Goal: Task Accomplishment & Management: Complete application form

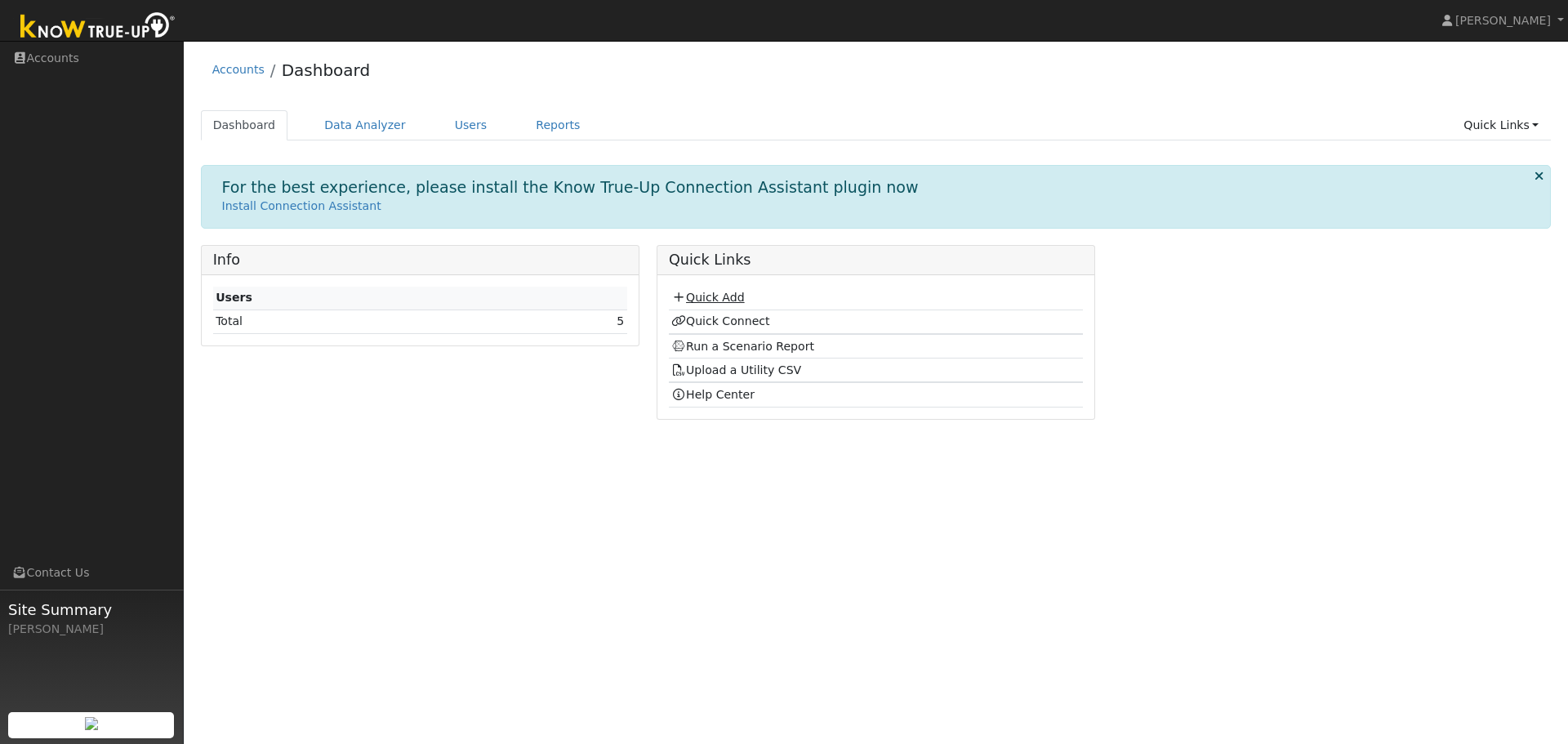
click at [717, 299] on link "Quick Add" at bounding box center [708, 297] width 73 height 13
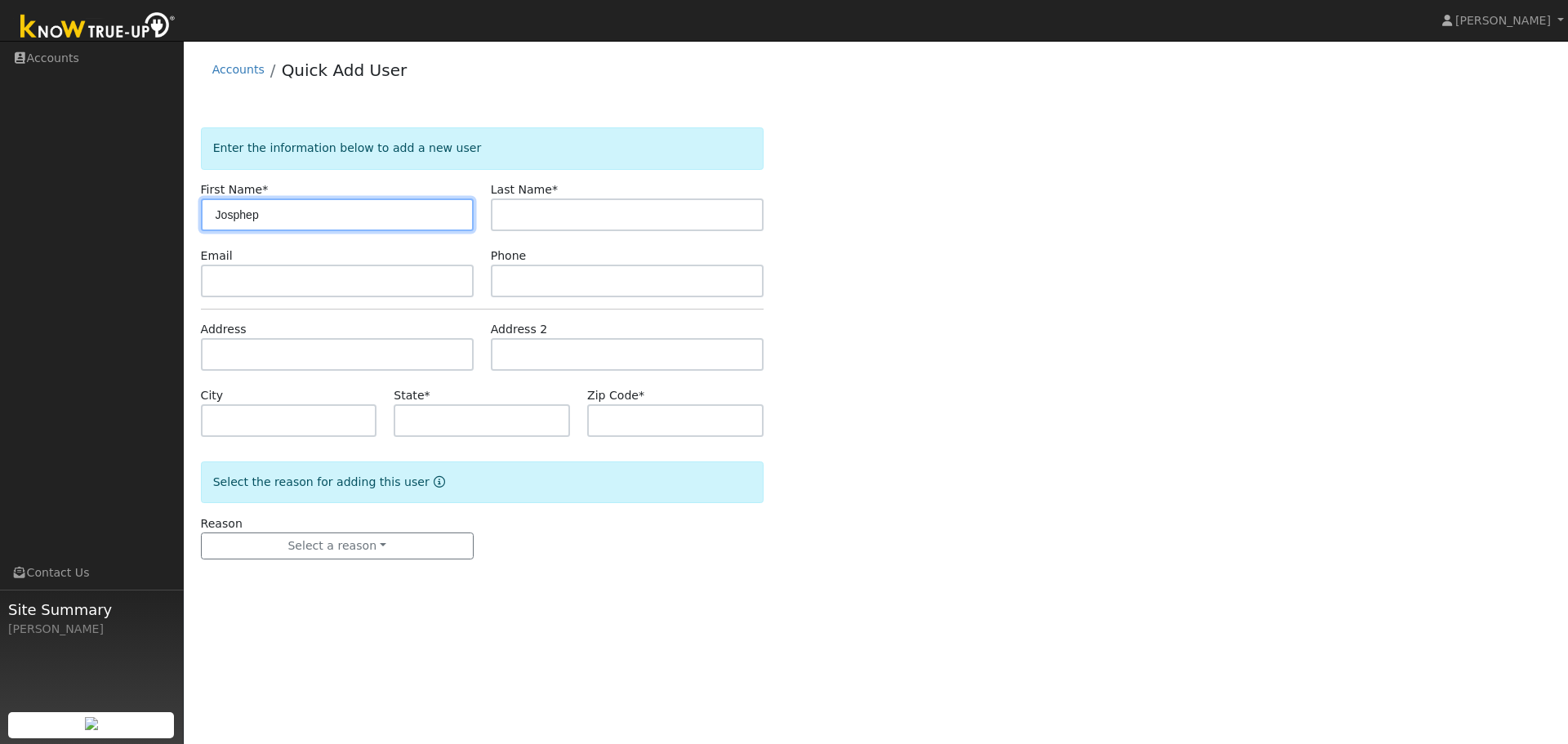
drag, startPoint x: 240, startPoint y: 217, endPoint x: 193, endPoint y: 217, distance: 47.0
click at [195, 217] on div "First Name * Josphep" at bounding box center [336, 206] width 290 height 49
type input "Julie"
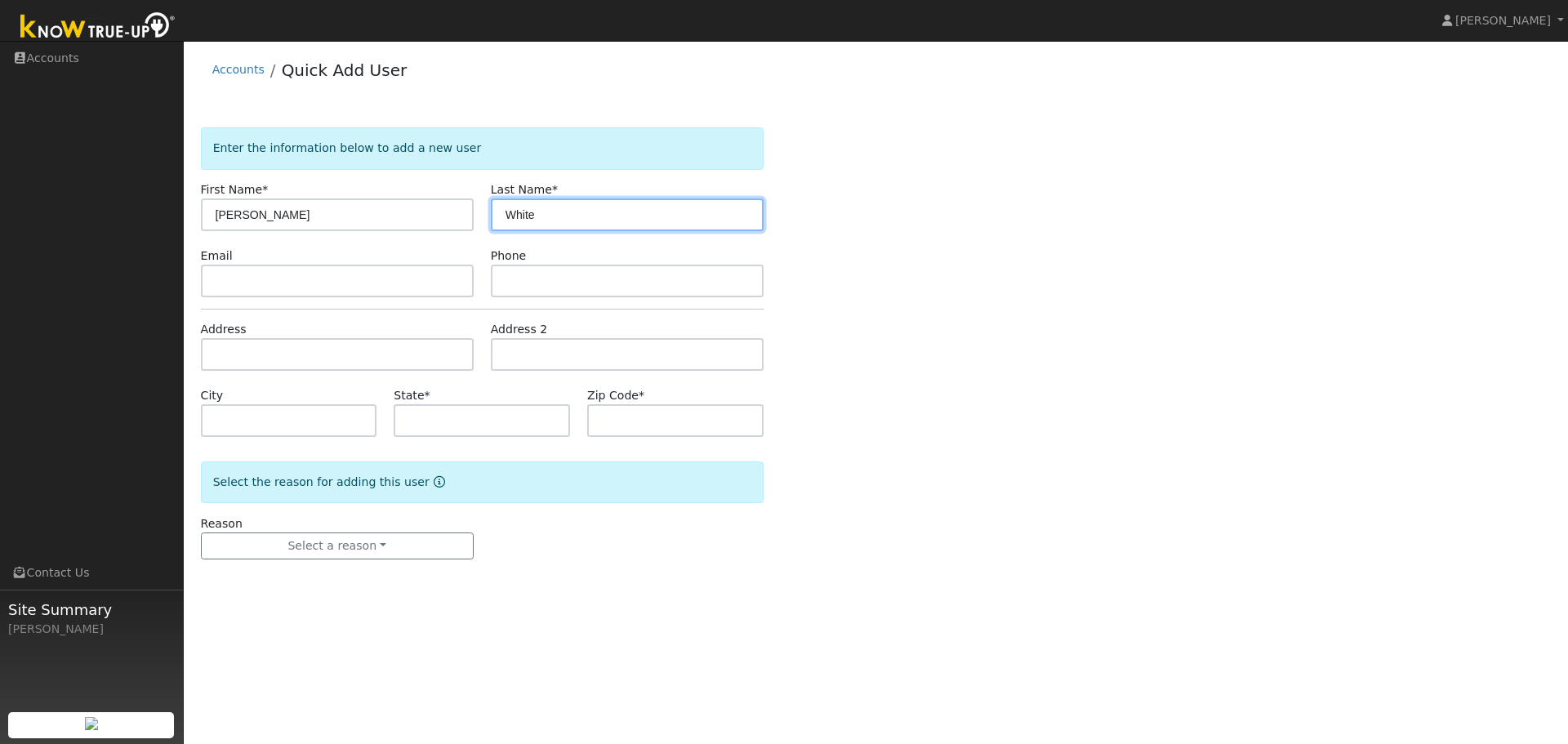
type input "White"
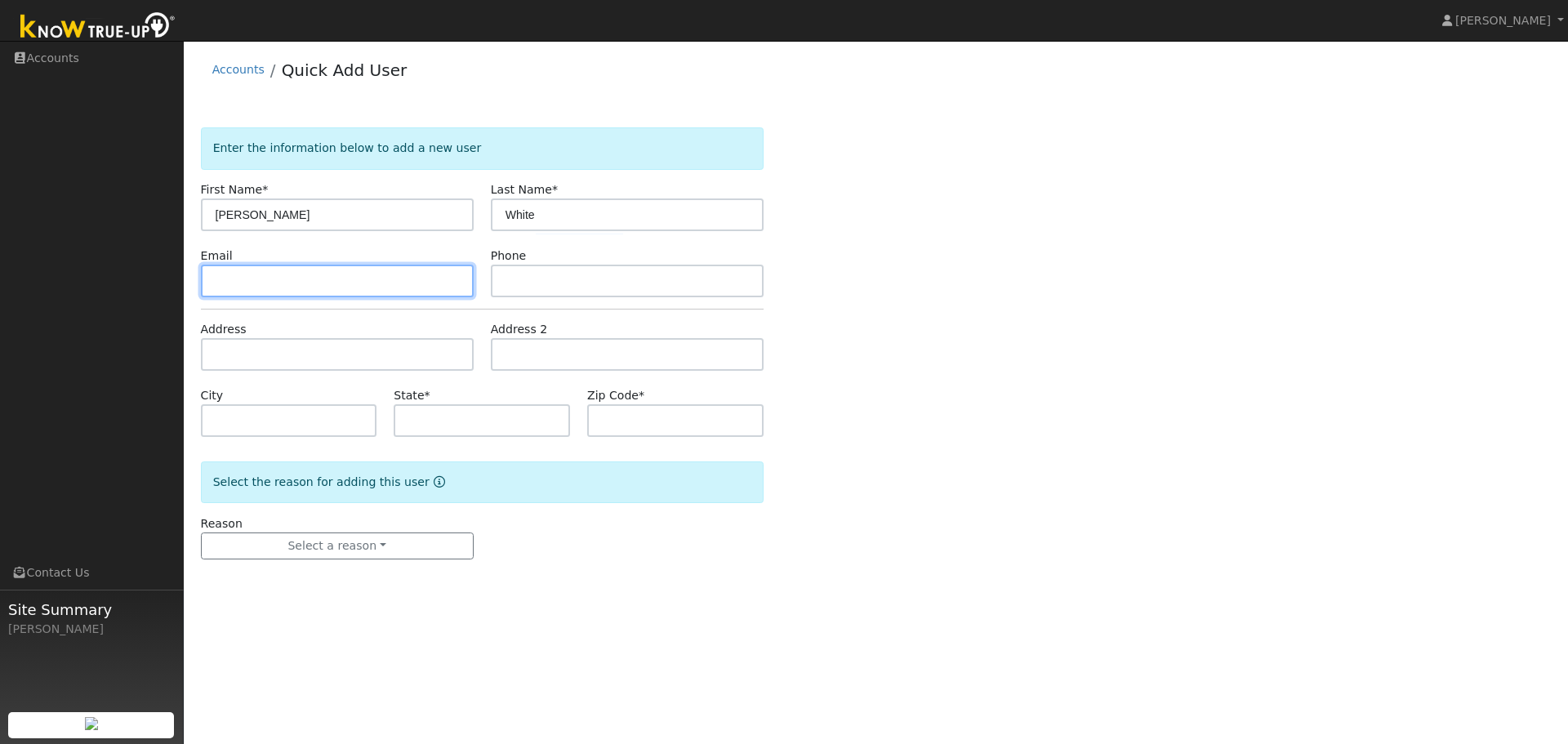
click at [228, 275] on input "text" at bounding box center [336, 280] width 272 height 32
click at [935, 367] on div "Enter the information below to add a new user First Name * Julie Last Name * Wh…" at bounding box center [876, 359] width 1350 height 465
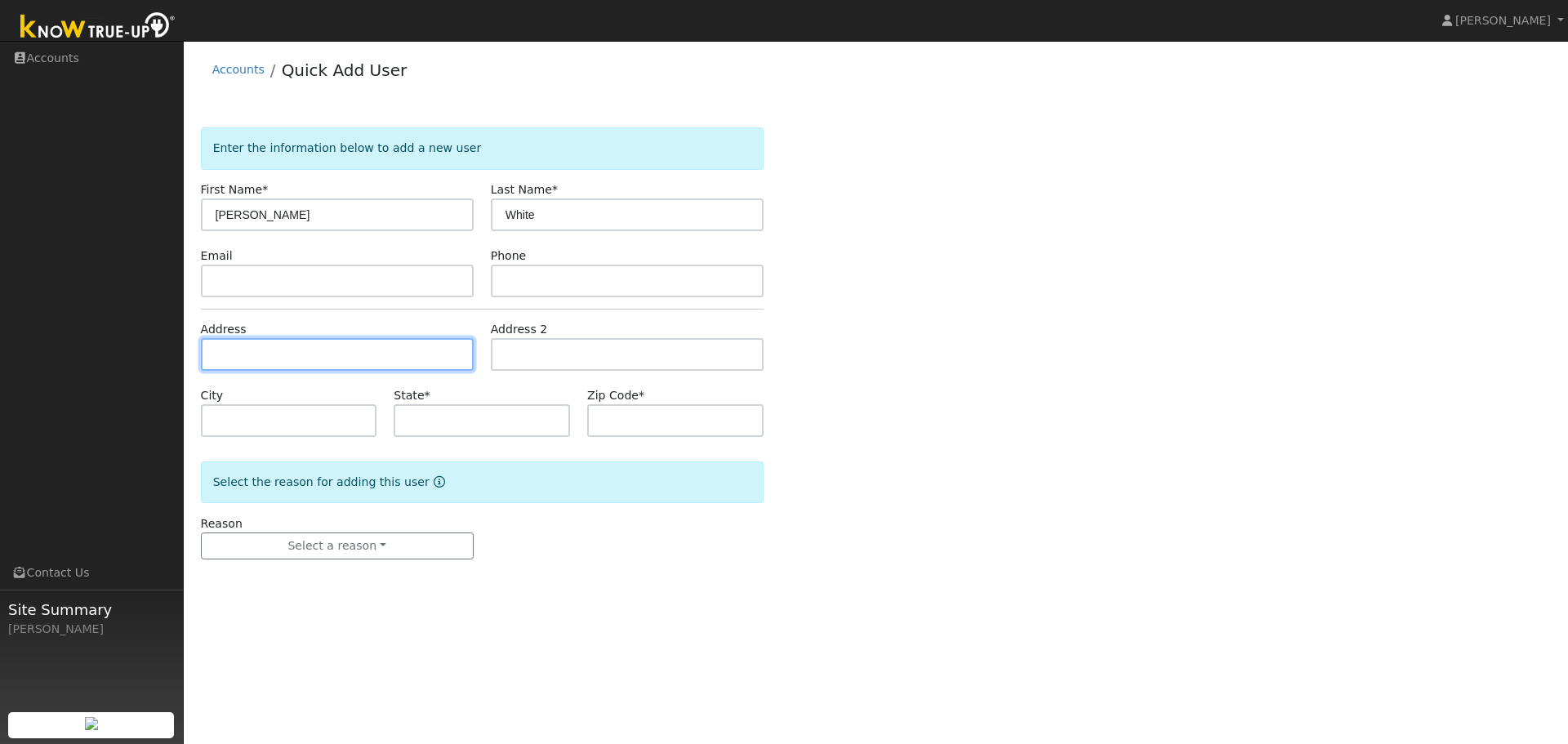
click at [249, 351] on input "text" at bounding box center [336, 354] width 272 height 32
type input "4620 Seperado Avenue"
type input "Atascadero"
type input "CA"
type input "93422"
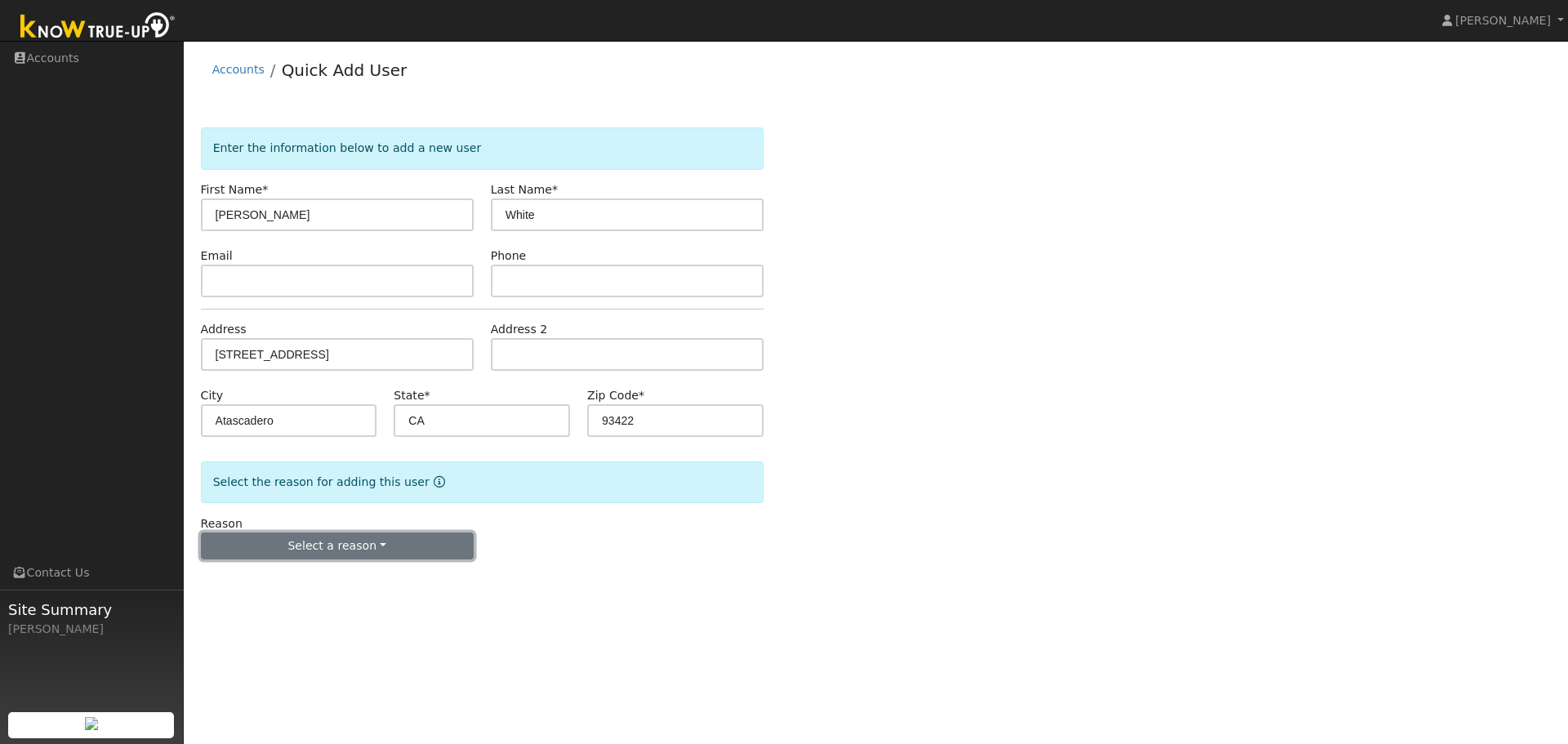
click at [370, 540] on button "Select a reason" at bounding box center [336, 545] width 272 height 28
click at [257, 602] on link "New customer adding solar" at bounding box center [291, 602] width 181 height 22
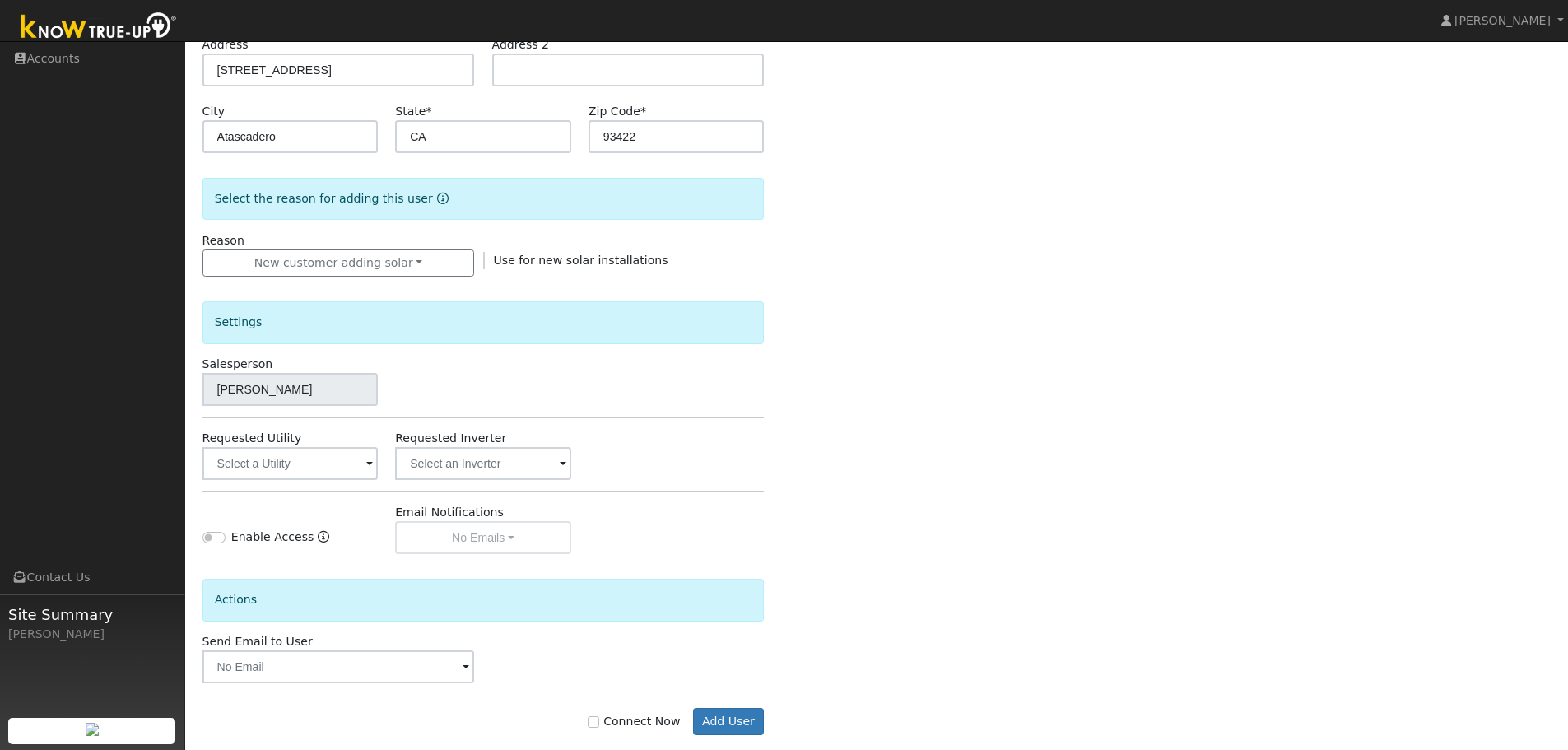
scroll to position [313, 0]
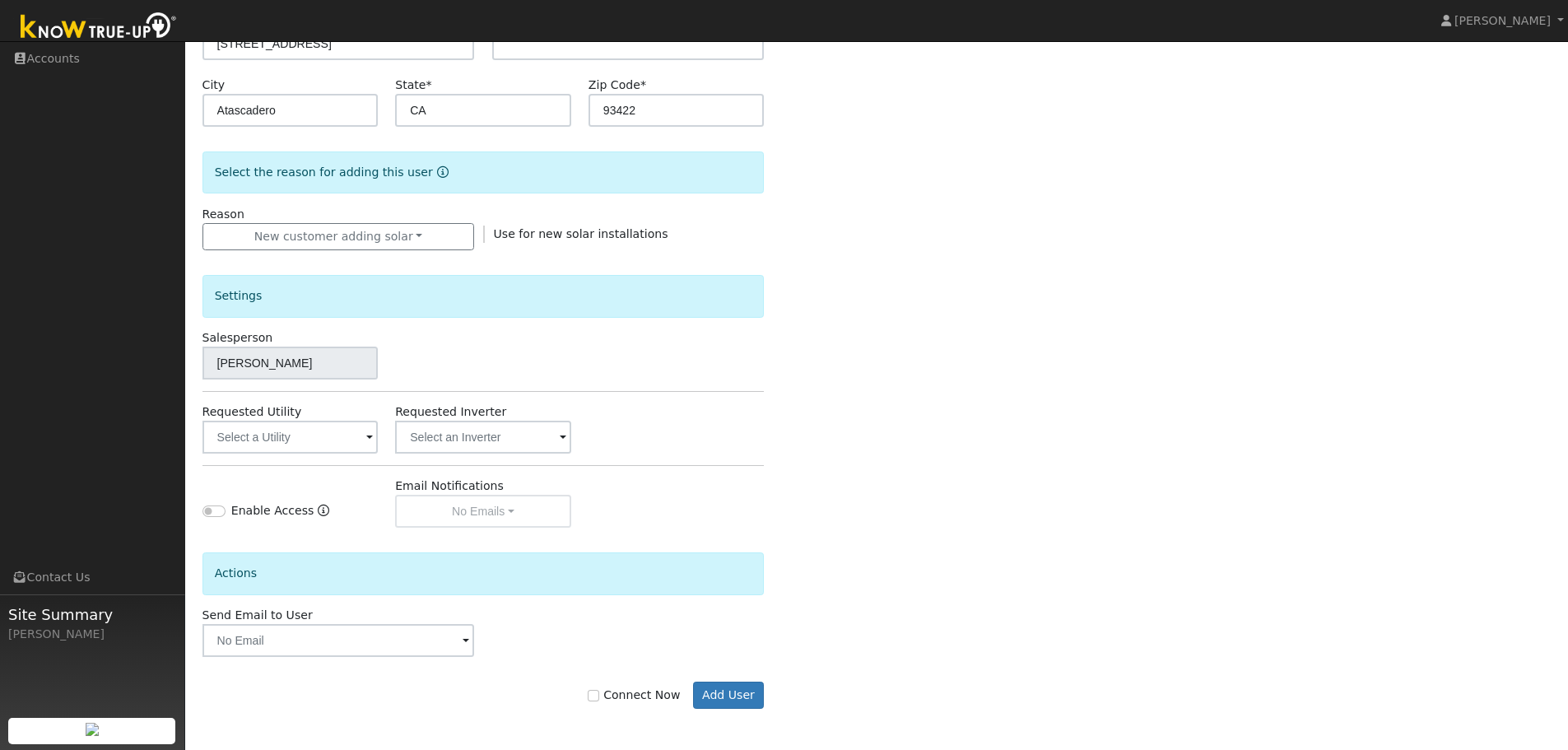
click at [368, 439] on span at bounding box center [369, 438] width 6 height 19
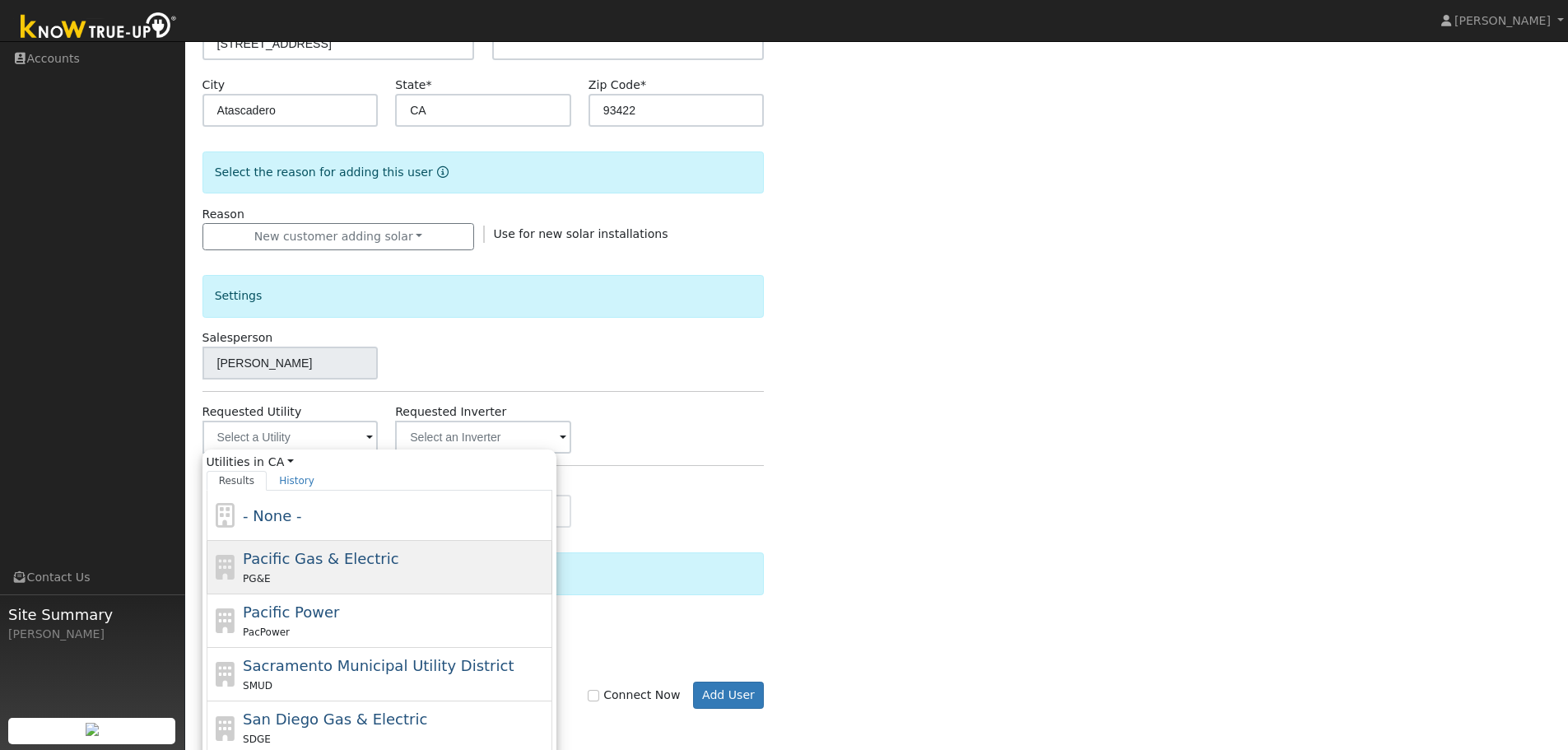
click at [312, 560] on span "Pacific Gas & Electric" at bounding box center [321, 558] width 156 height 17
type input "Pacific Gas & Electric"
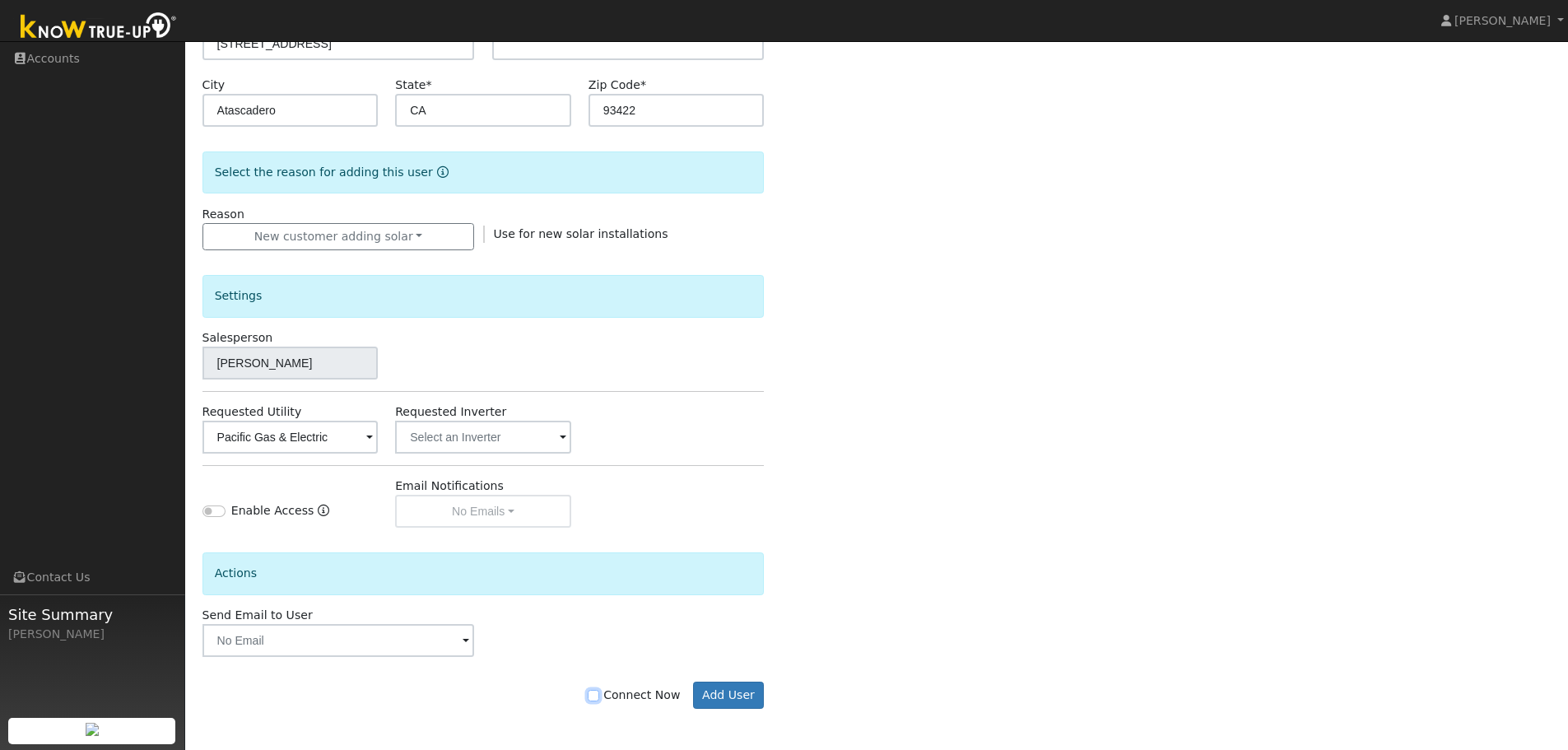
click at [599, 697] on input "Connect Now" at bounding box center [594, 695] width 12 height 12
checkbox input "true"
click at [373, 438] on span at bounding box center [369, 438] width 6 height 19
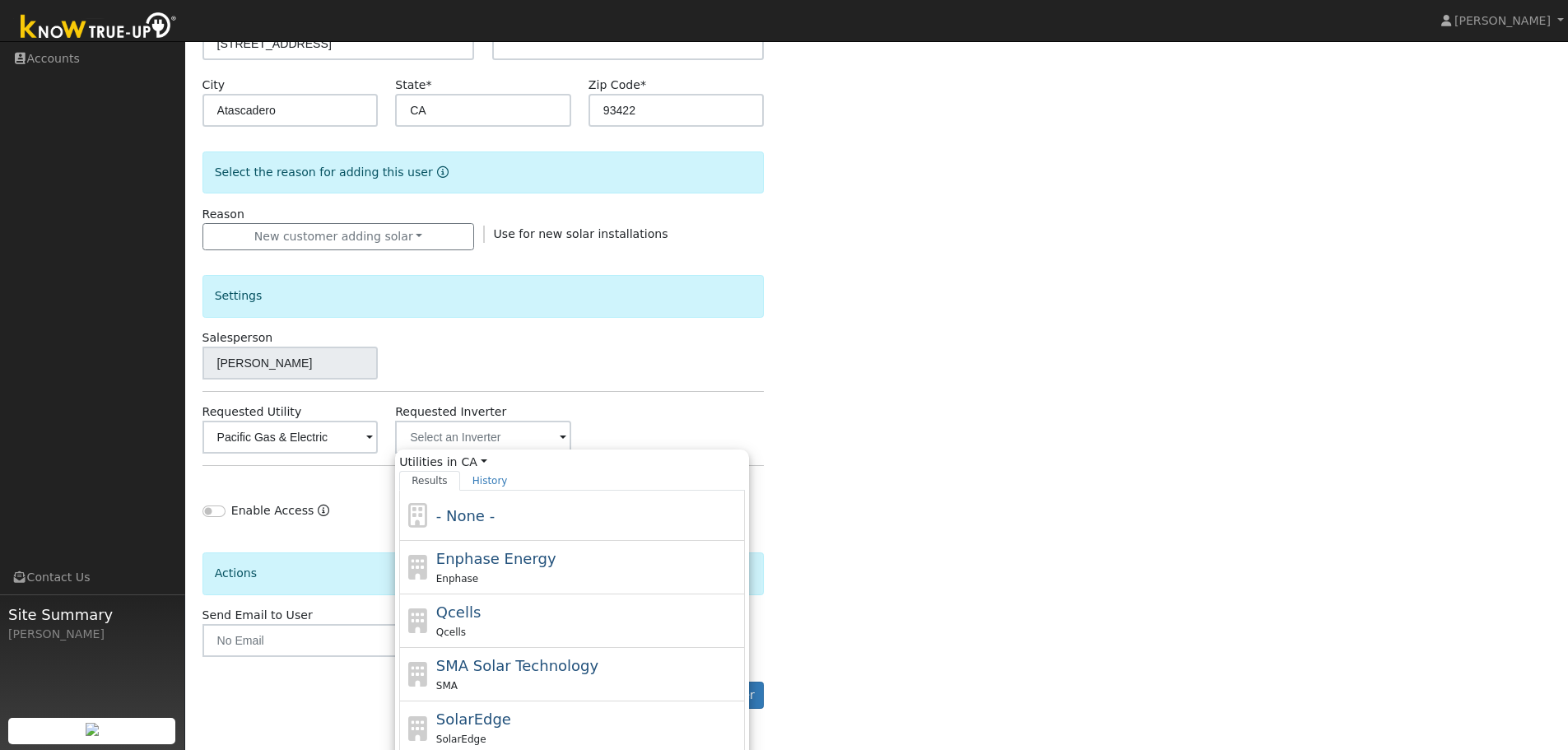
click at [373, 438] on span at bounding box center [369, 438] width 6 height 19
click at [615, 436] on div "Requested Utility Pacific Gas & Electric Requested Inverter Utilities in CA All…" at bounding box center [482, 428] width 579 height 50
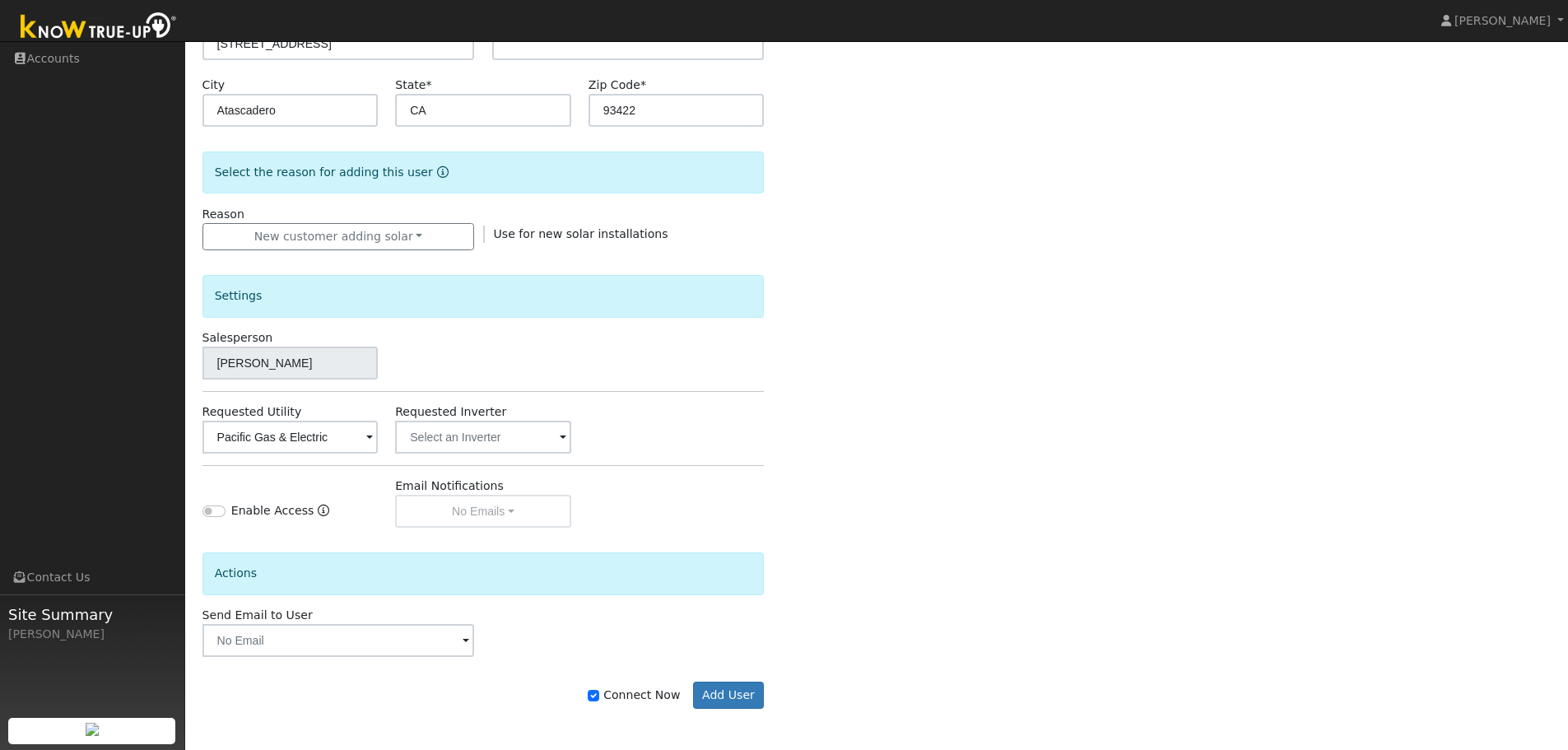
click at [463, 639] on span at bounding box center [466, 641] width 6 height 19
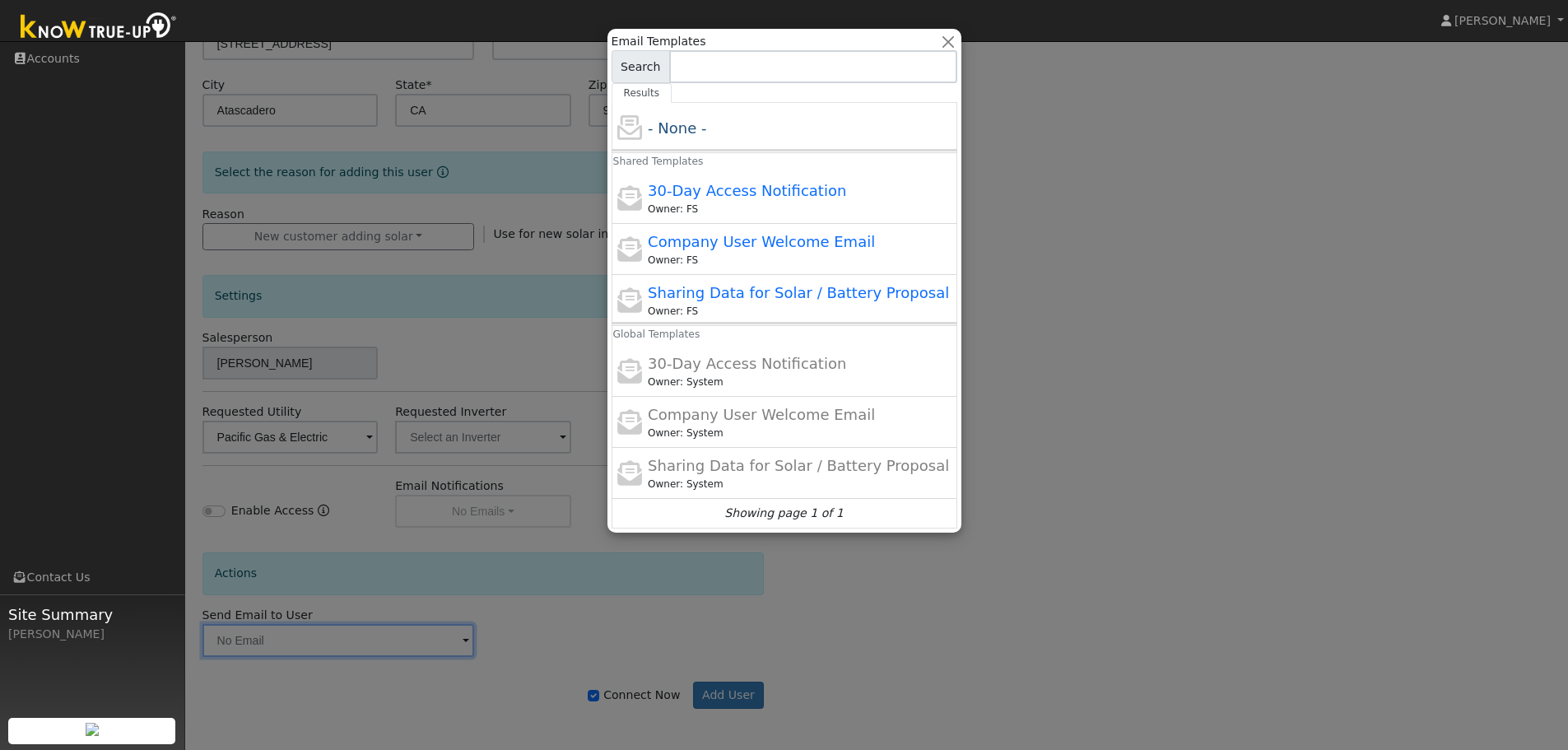
click at [1217, 522] on div at bounding box center [784, 375] width 1568 height 750
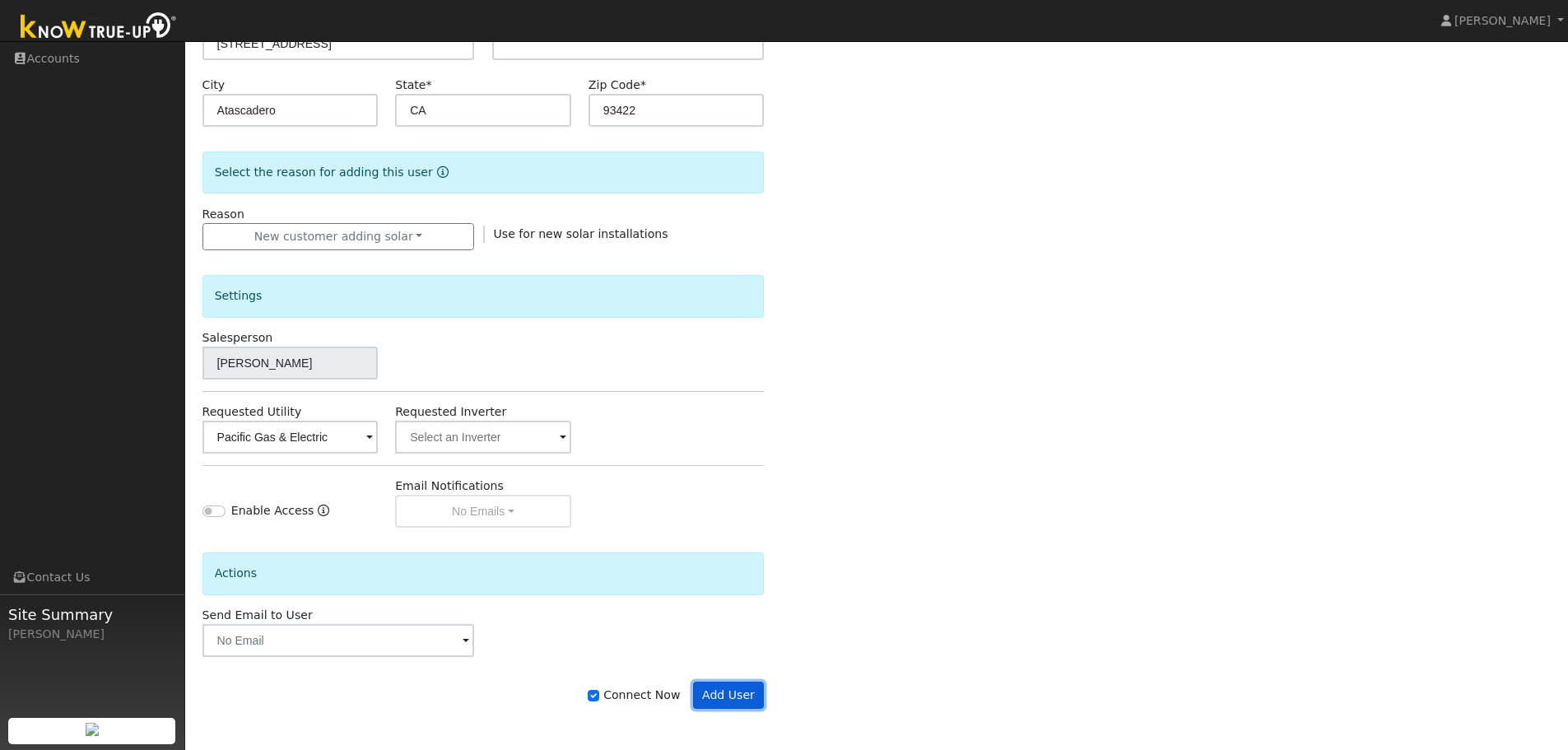
click at [741, 696] on button "Add User" at bounding box center [729, 695] width 72 height 28
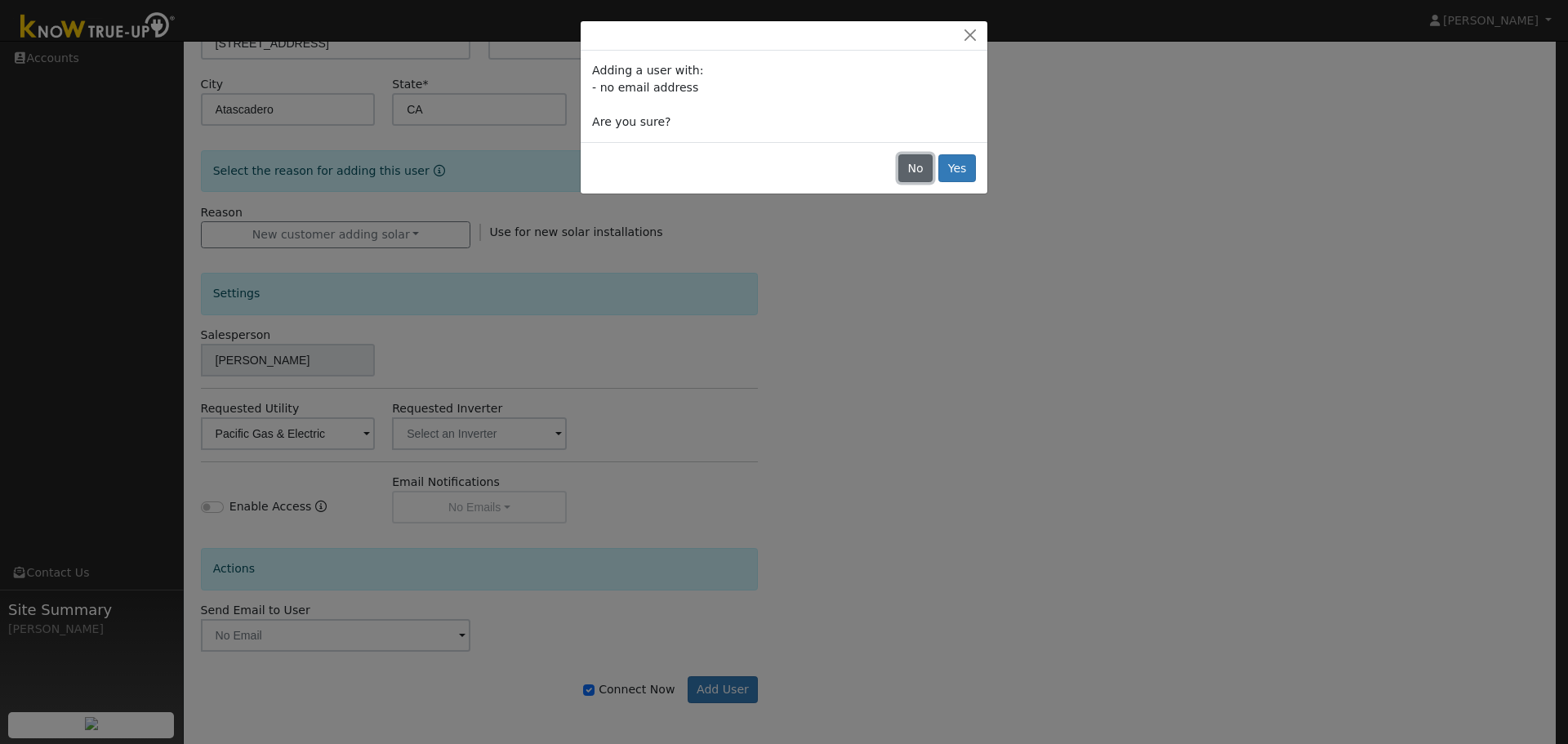
click at [921, 168] on button "No" at bounding box center [915, 168] width 34 height 28
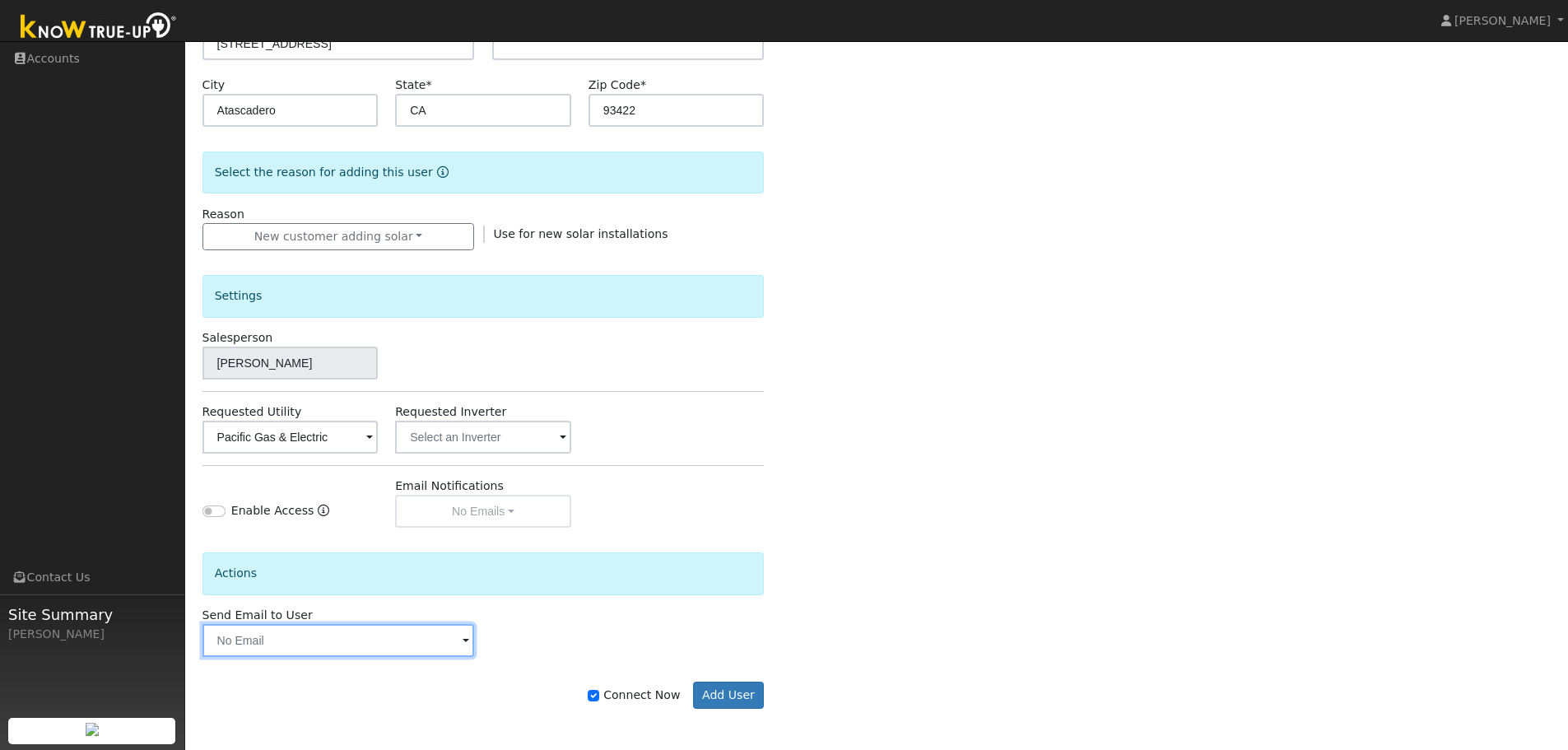
click at [450, 645] on input "text" at bounding box center [338, 640] width 273 height 33
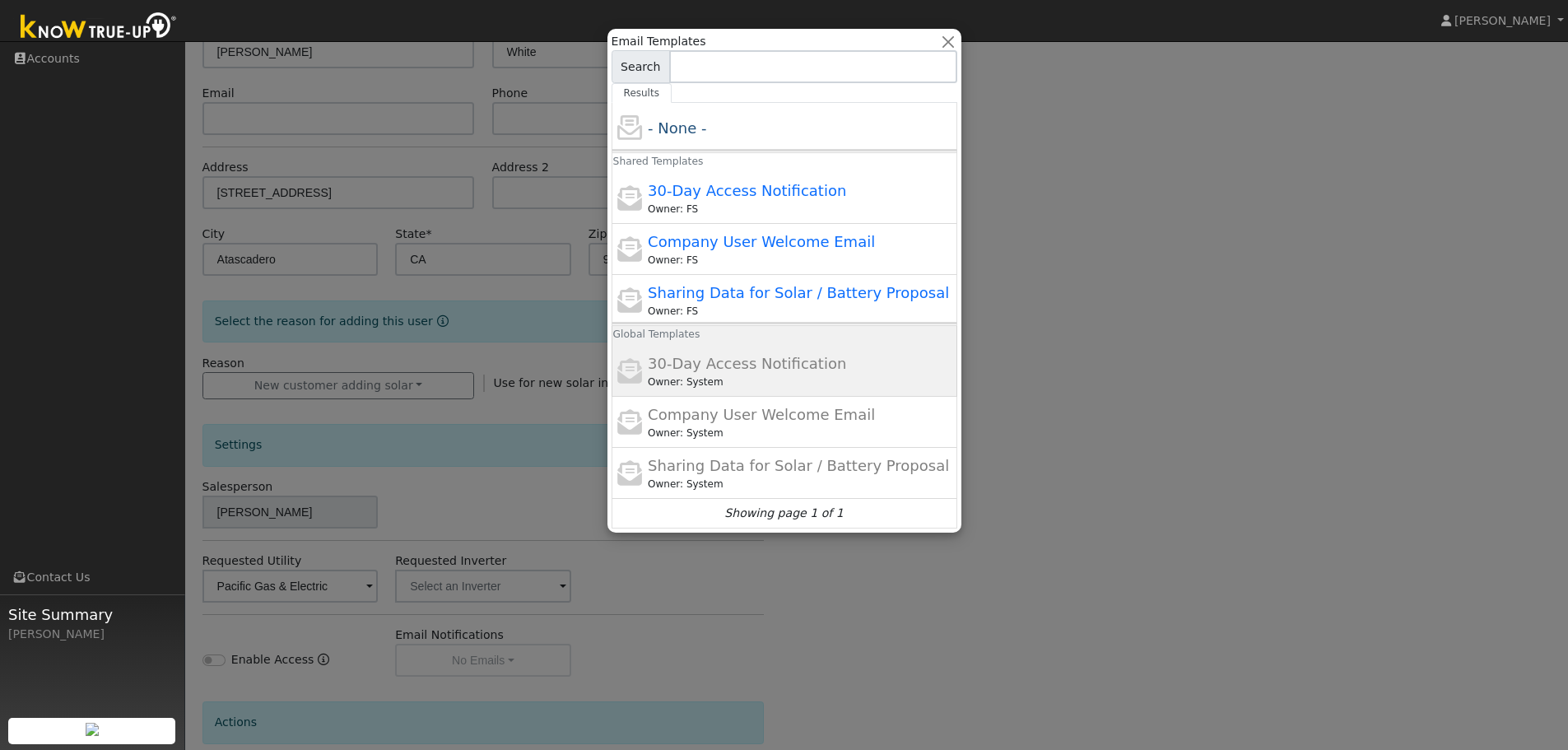
scroll to position [149, 0]
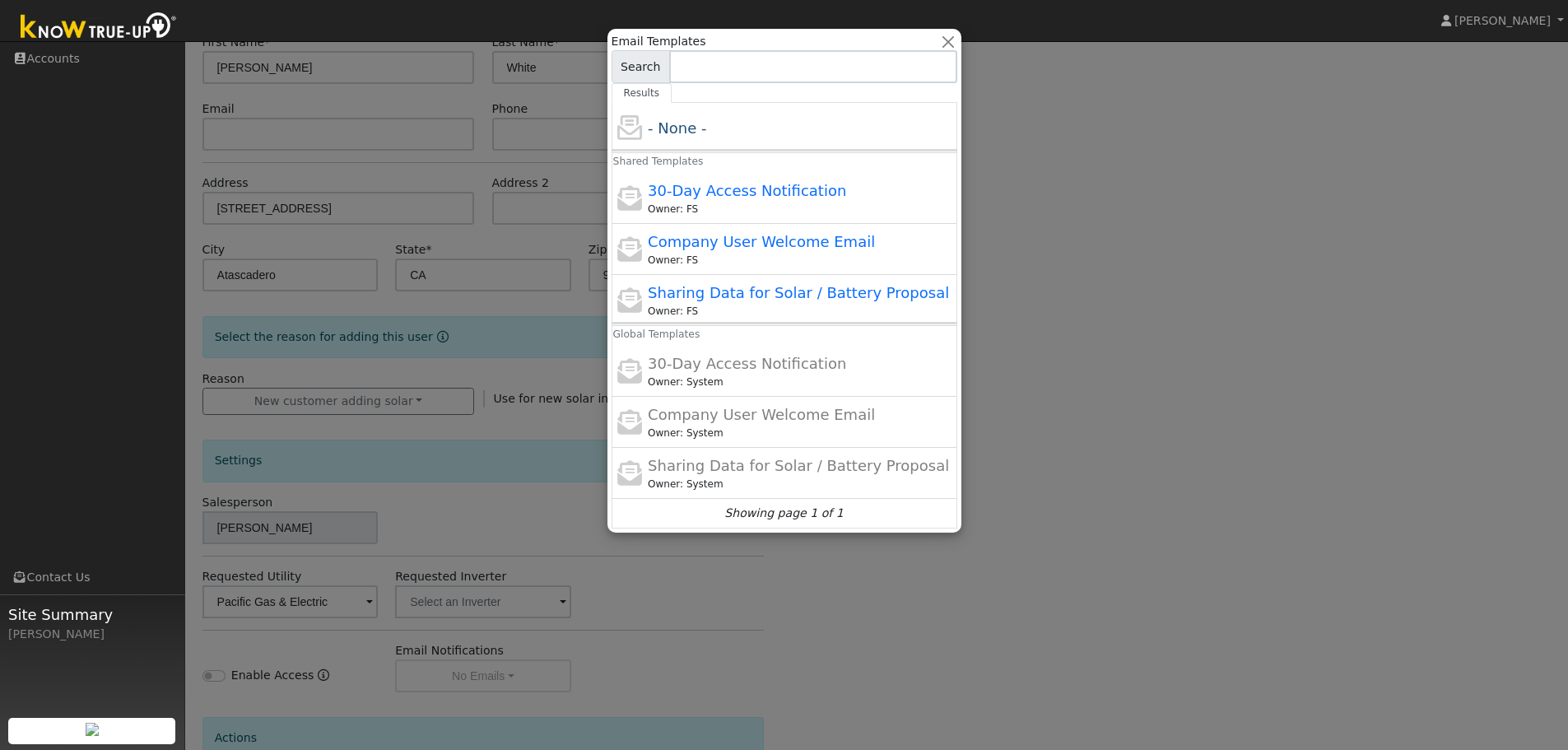
click at [1061, 474] on div at bounding box center [784, 375] width 1568 height 750
click at [942, 579] on div at bounding box center [784, 375] width 1568 height 750
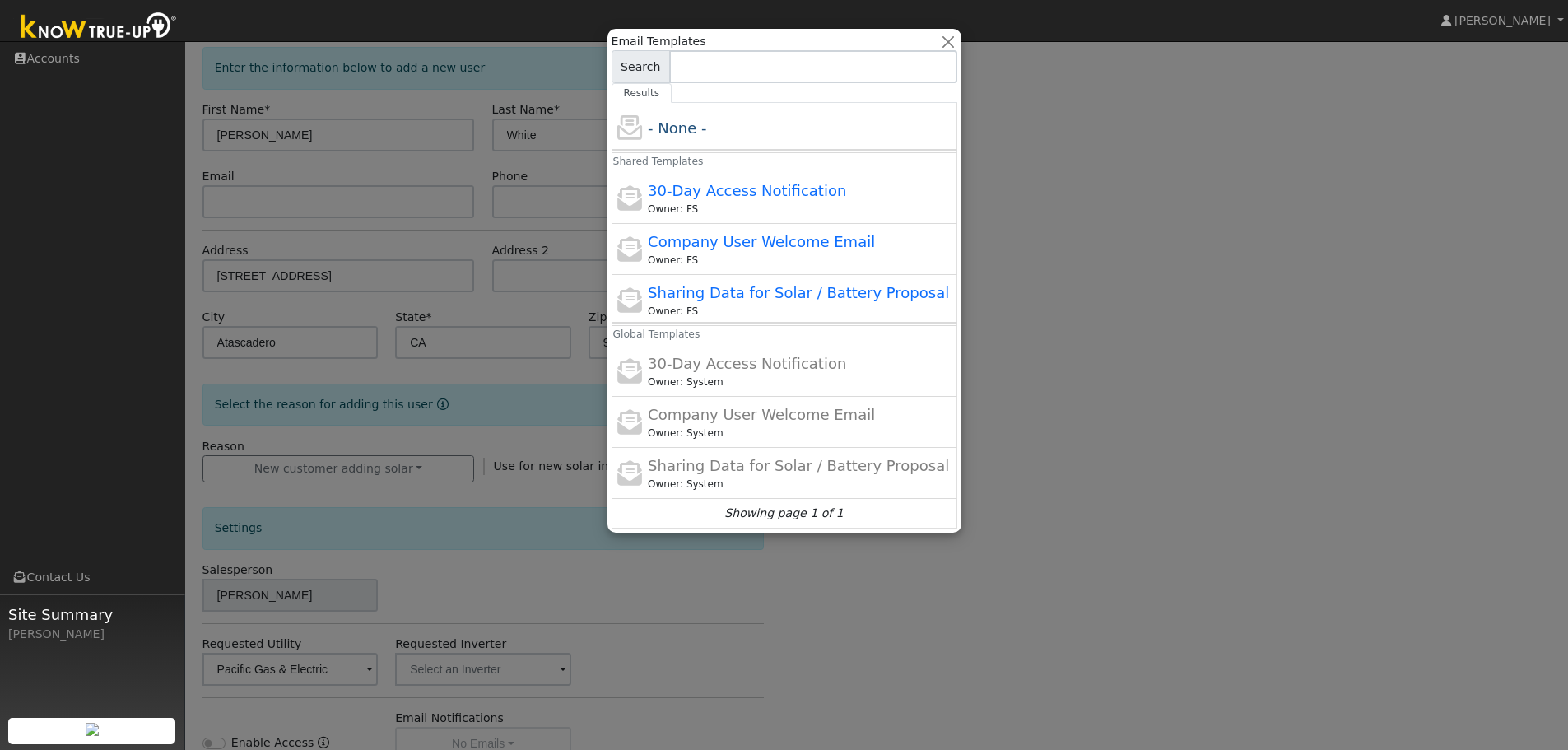
scroll to position [0, 0]
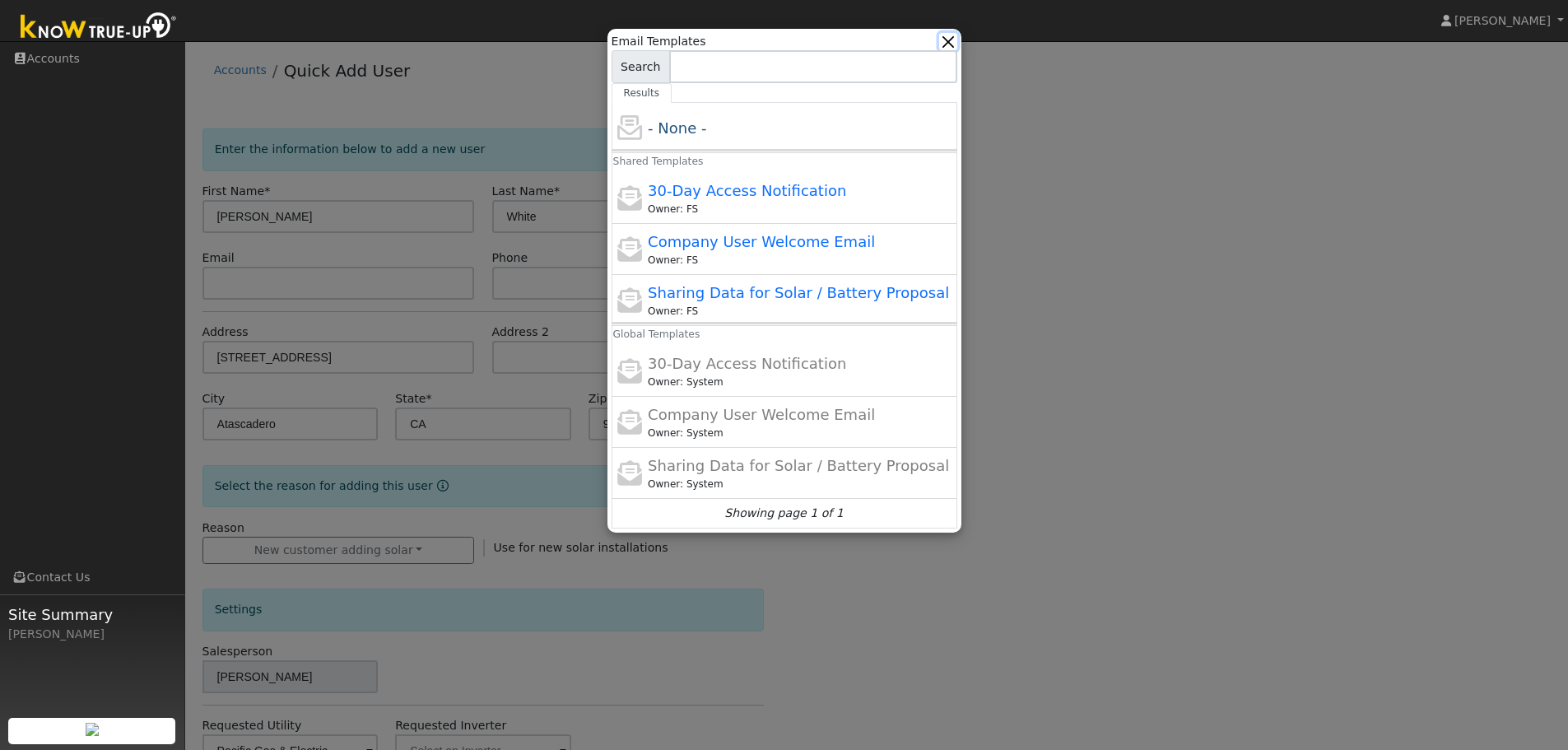
click at [950, 41] on button "button" at bounding box center [947, 41] width 17 height 17
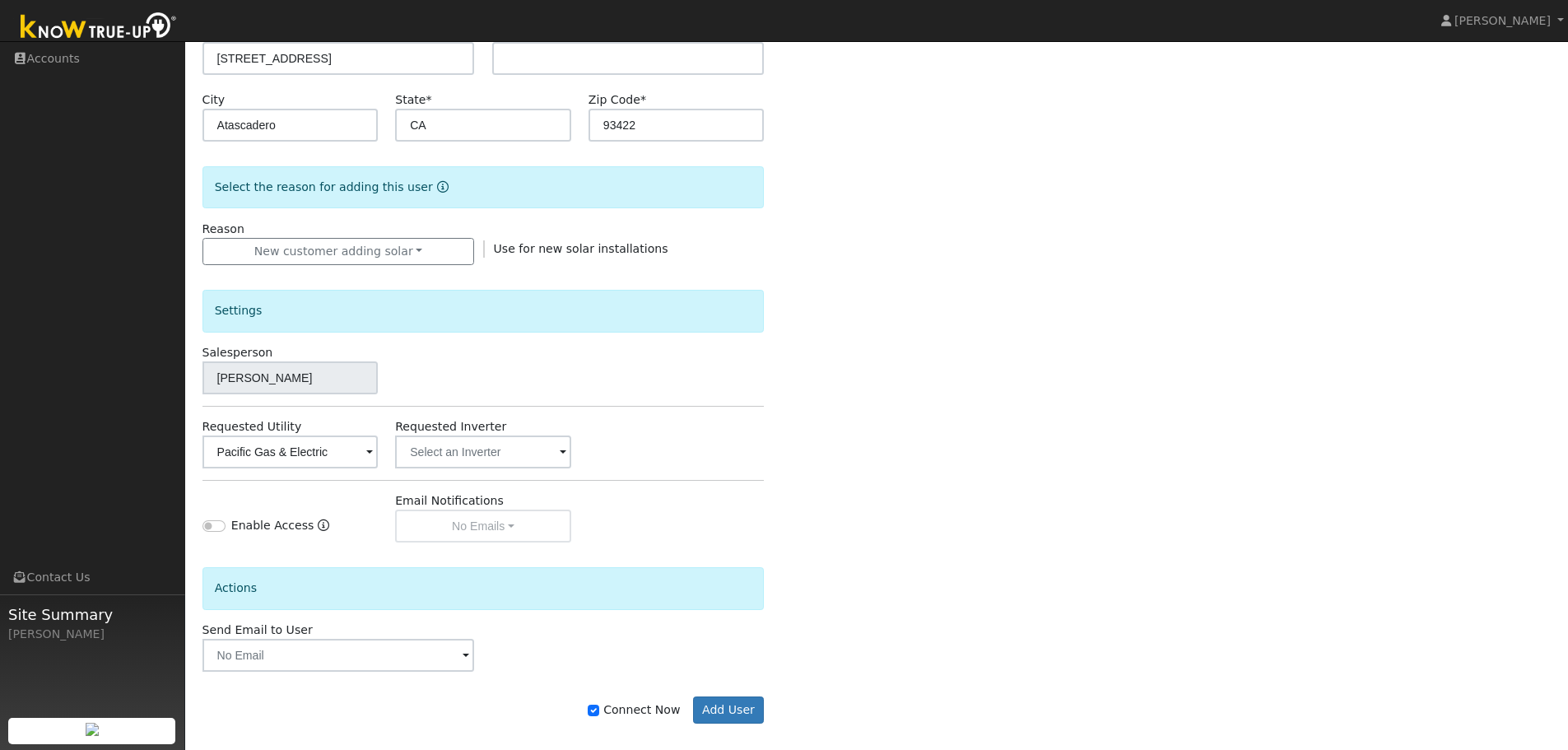
scroll to position [313, 0]
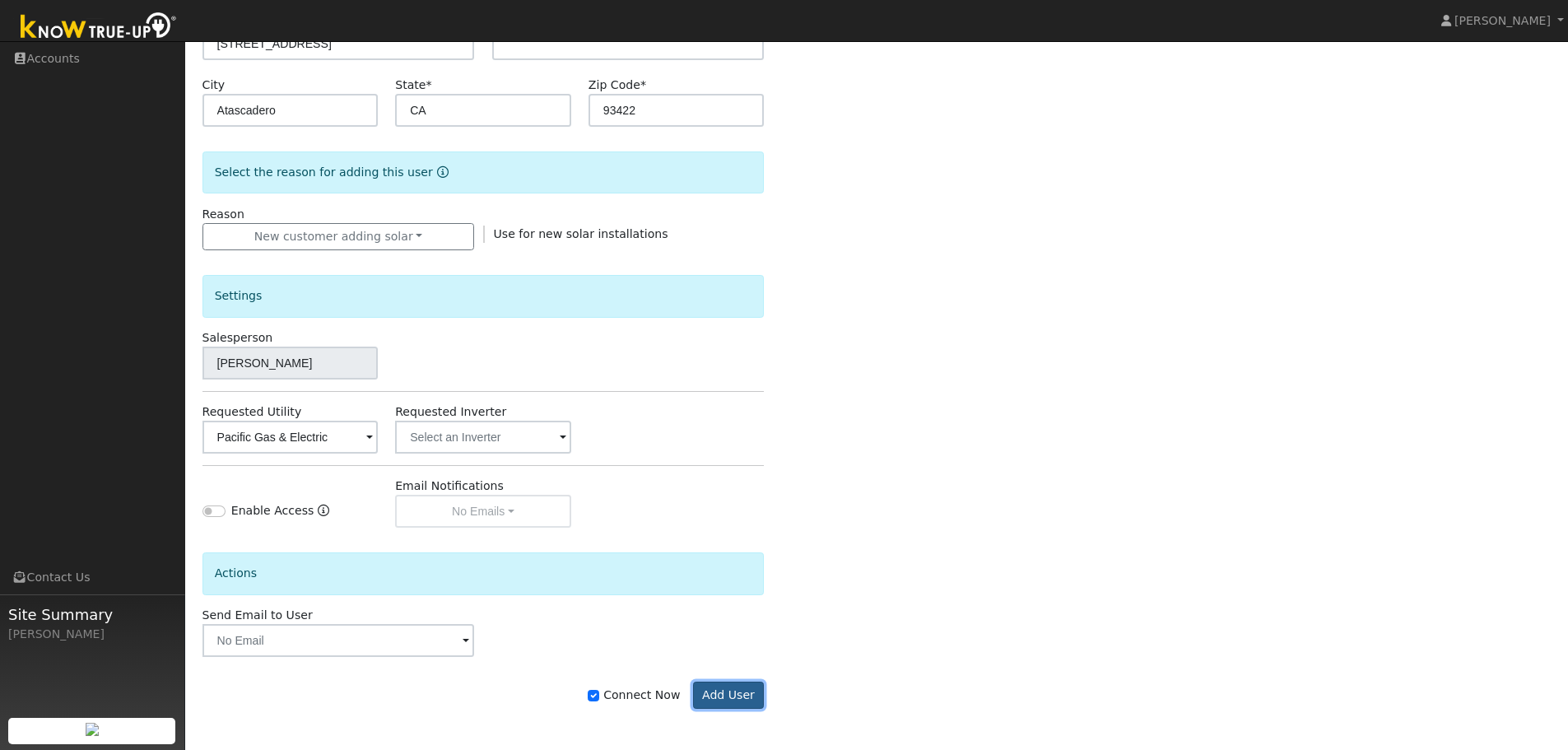
click at [728, 698] on button "Add User" at bounding box center [729, 695] width 72 height 28
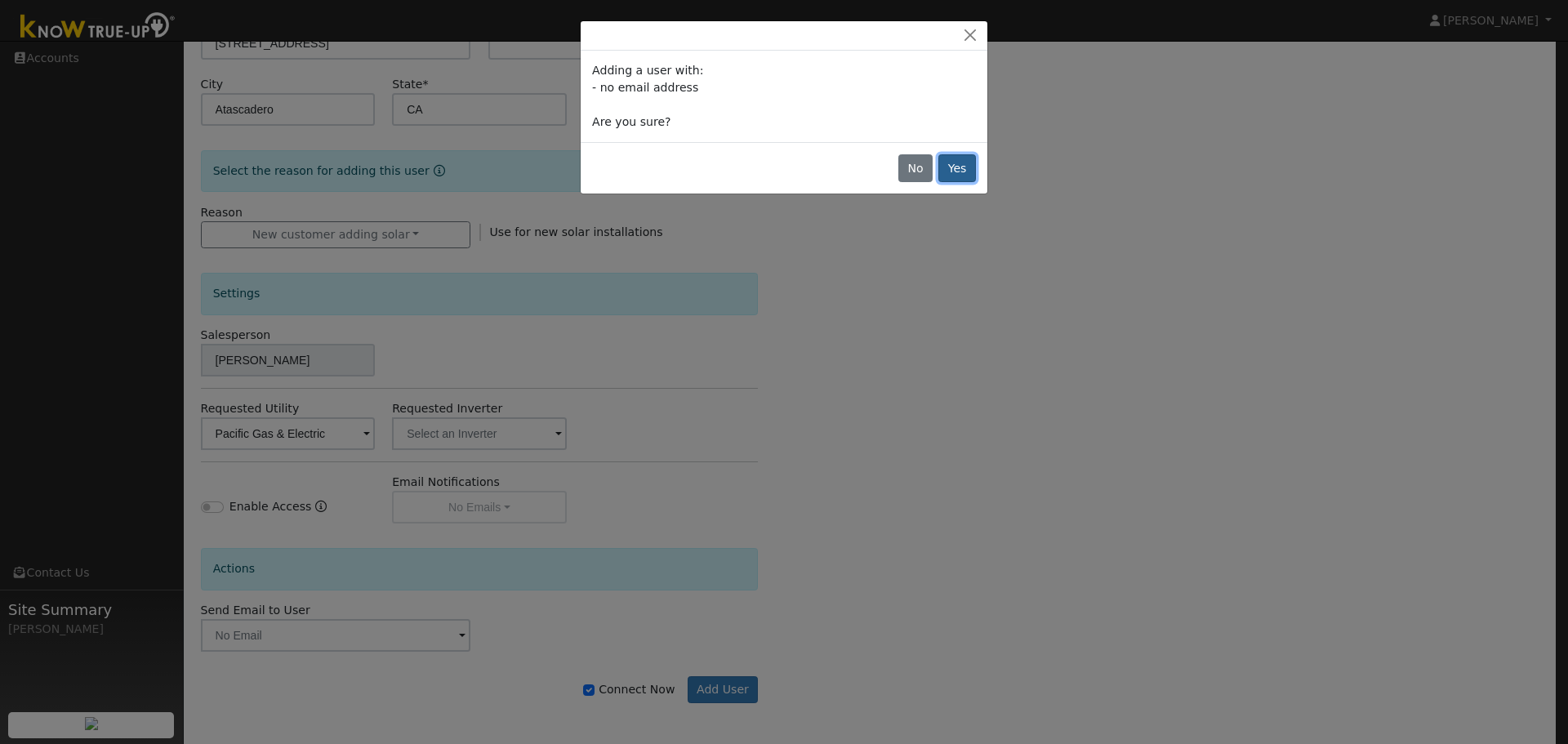
click at [958, 169] on button "Yes" at bounding box center [958, 168] width 38 height 28
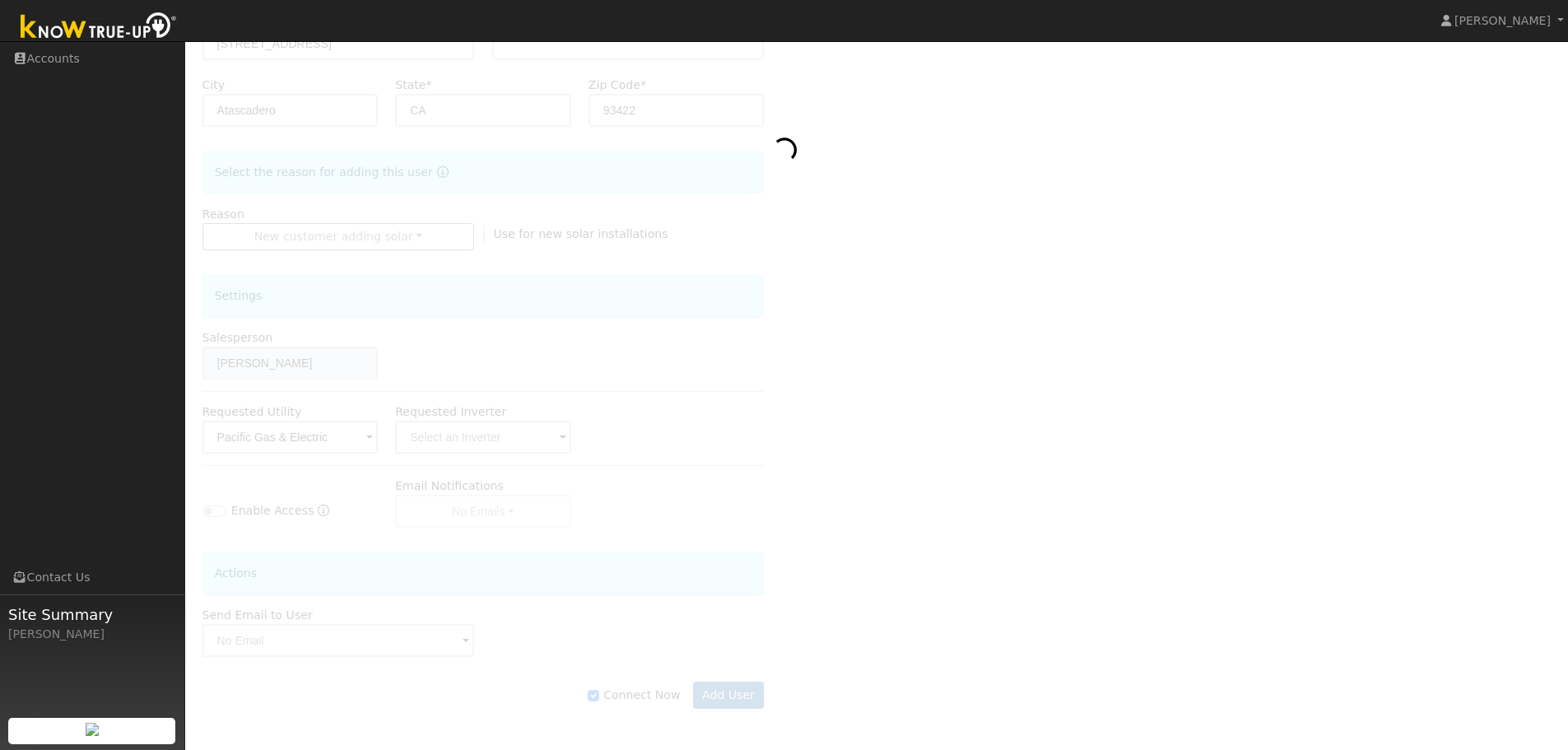
click at [821, 245] on div at bounding box center [876, 278] width 1350 height 927
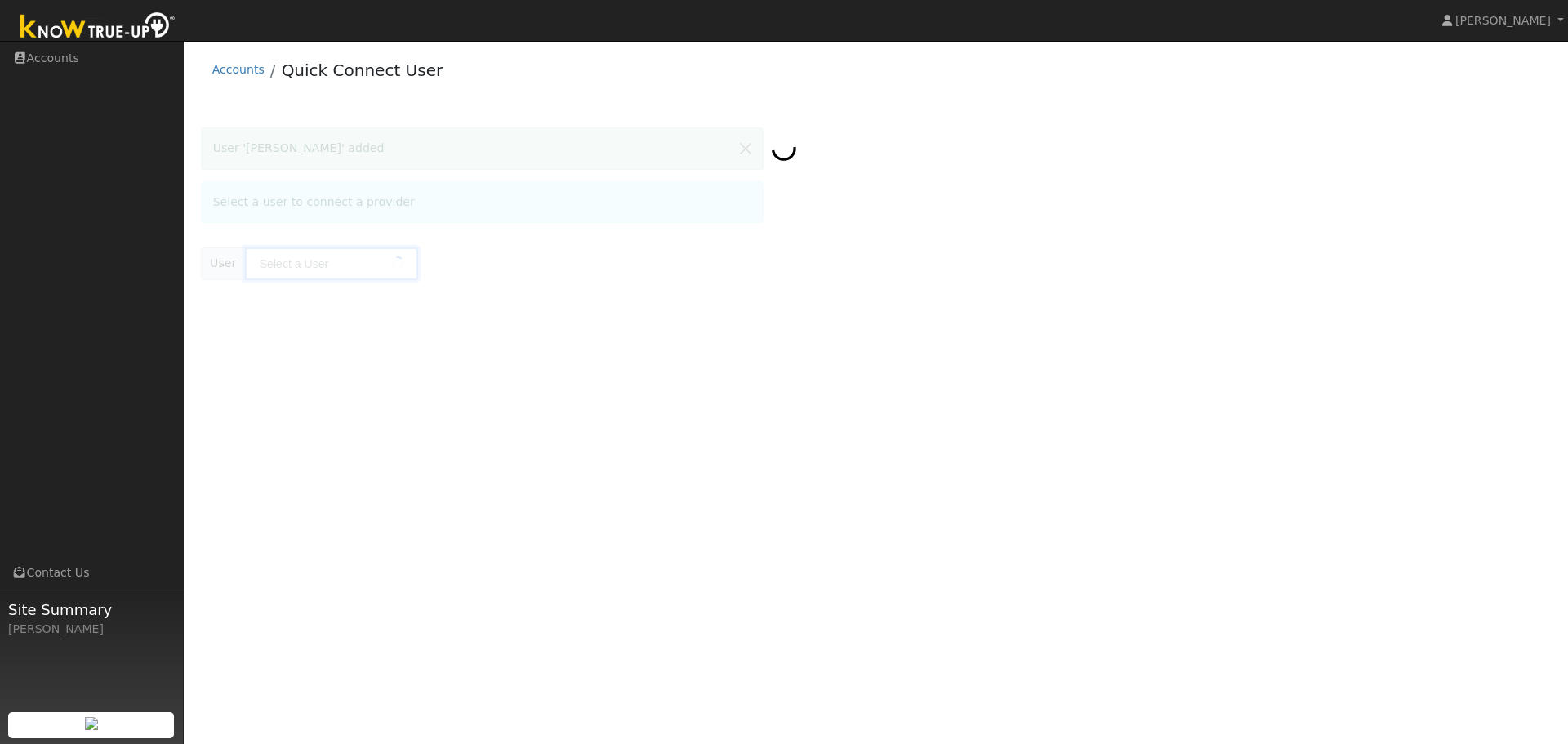
type input "Julie White"
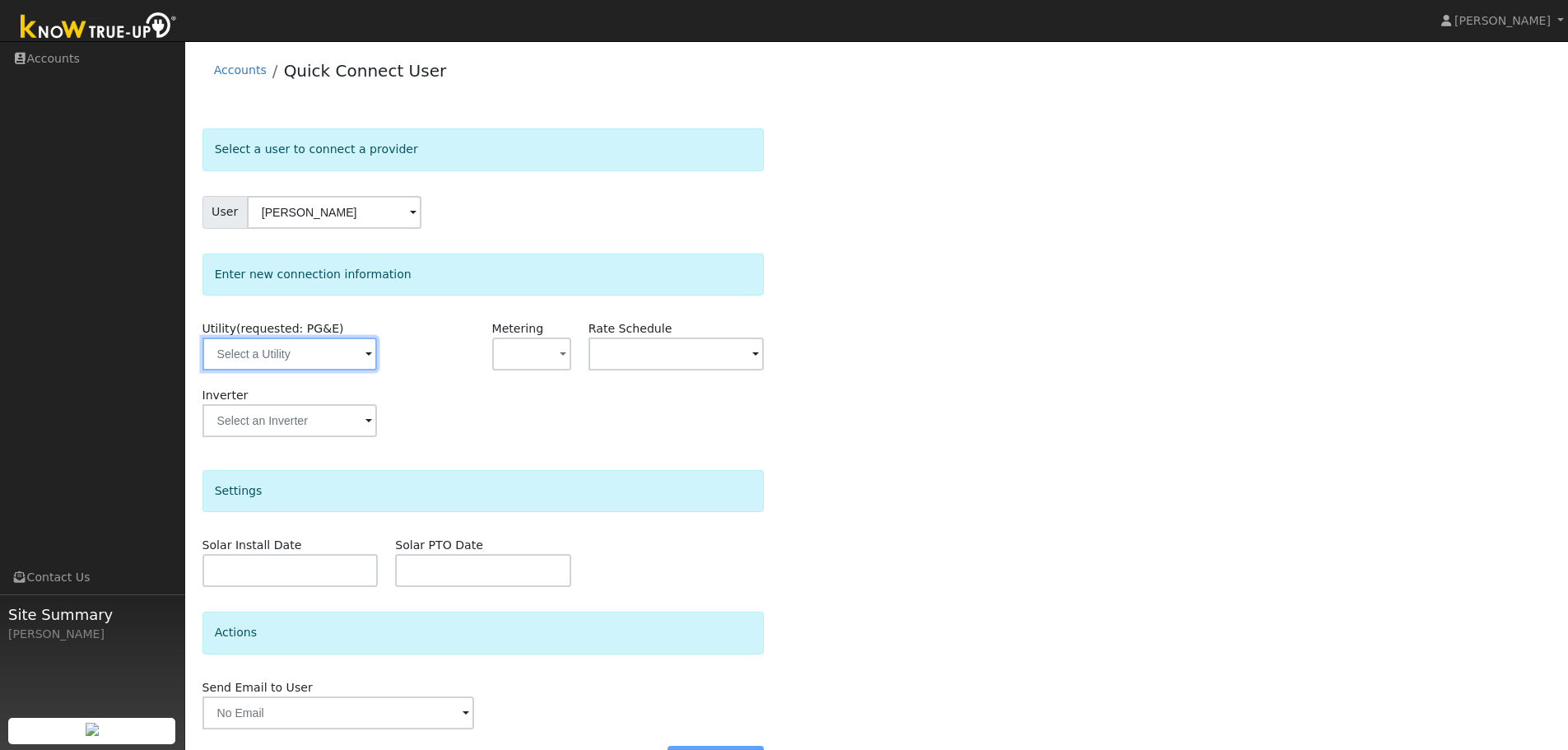
click at [370, 355] on input "text" at bounding box center [289, 353] width 175 height 33
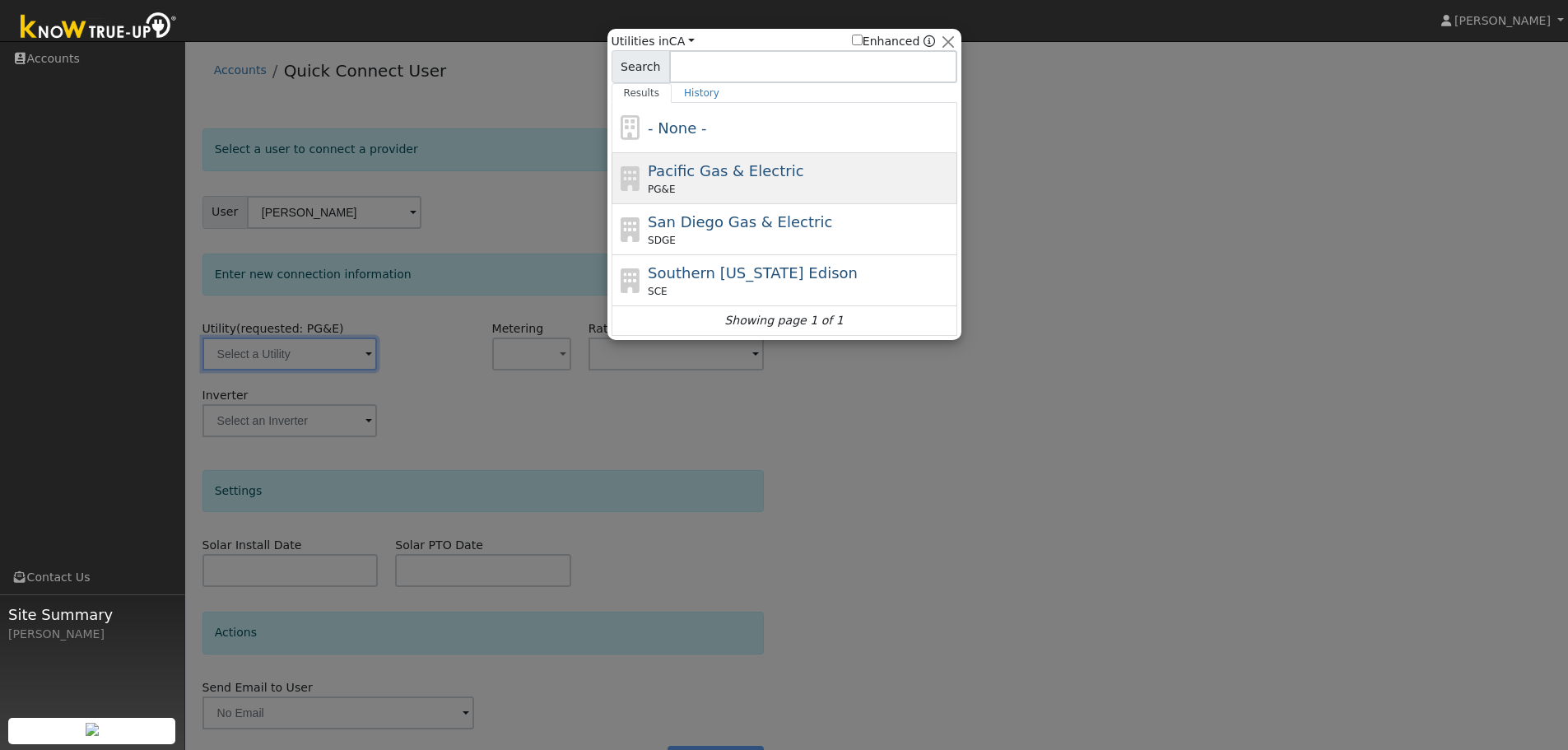
click at [729, 184] on div "PG&E" at bounding box center [800, 189] width 305 height 14
type input "PG&E"
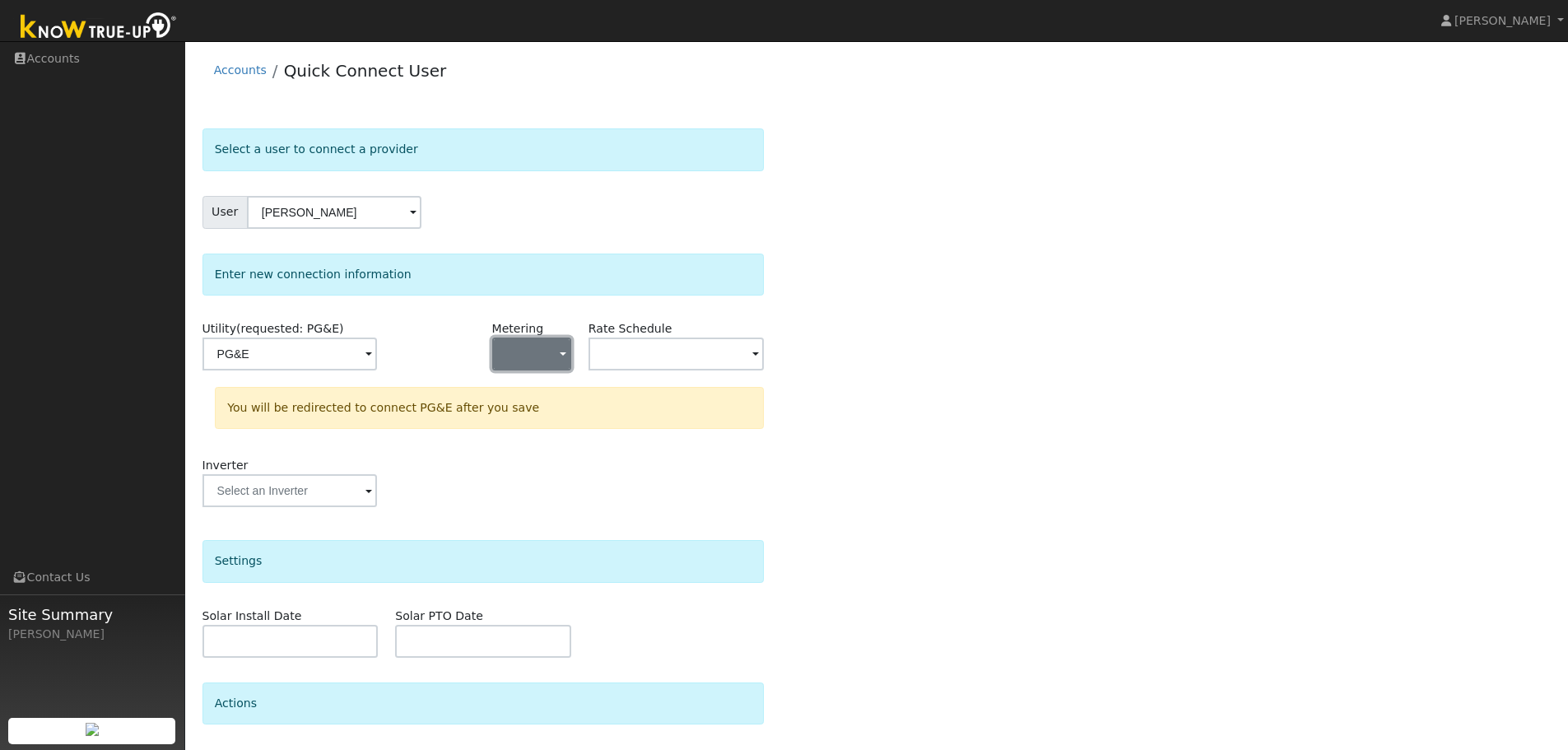
click at [560, 357] on span "button" at bounding box center [563, 354] width 6 height 17
click at [531, 418] on link "NEM" at bounding box center [550, 412] width 114 height 23
click at [373, 355] on span at bounding box center [368, 355] width 6 height 19
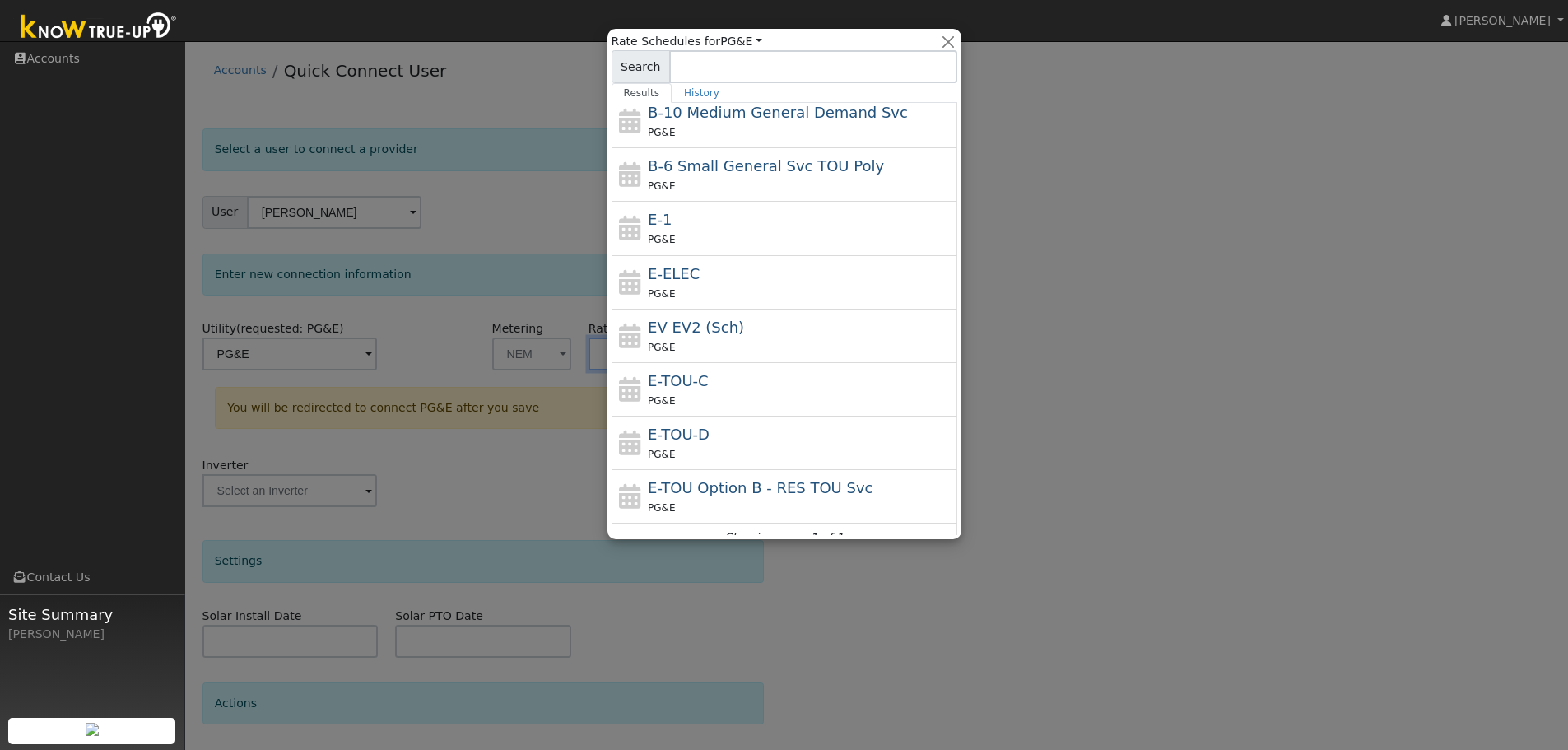
scroll to position [130, 0]
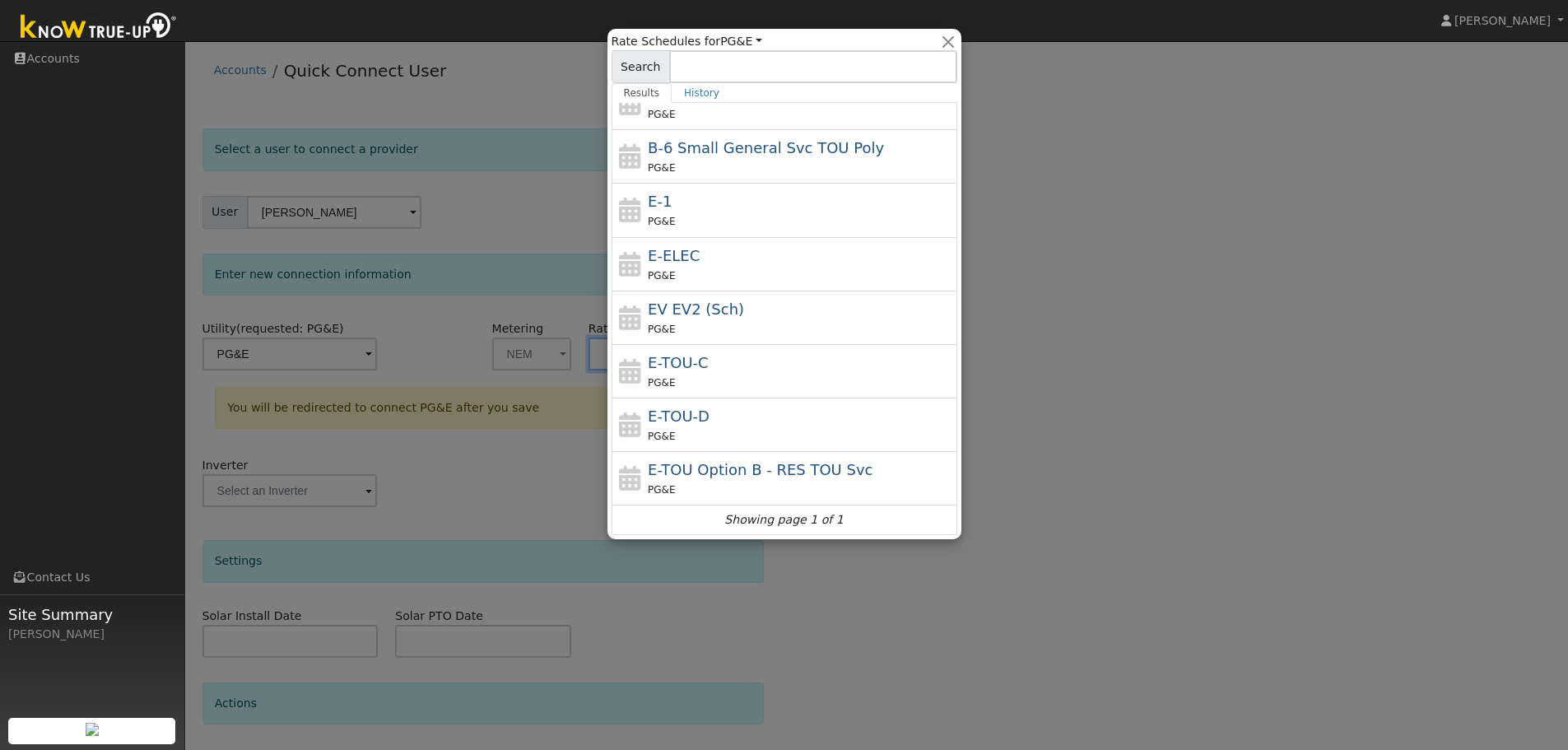
click at [993, 372] on div at bounding box center [784, 375] width 1568 height 750
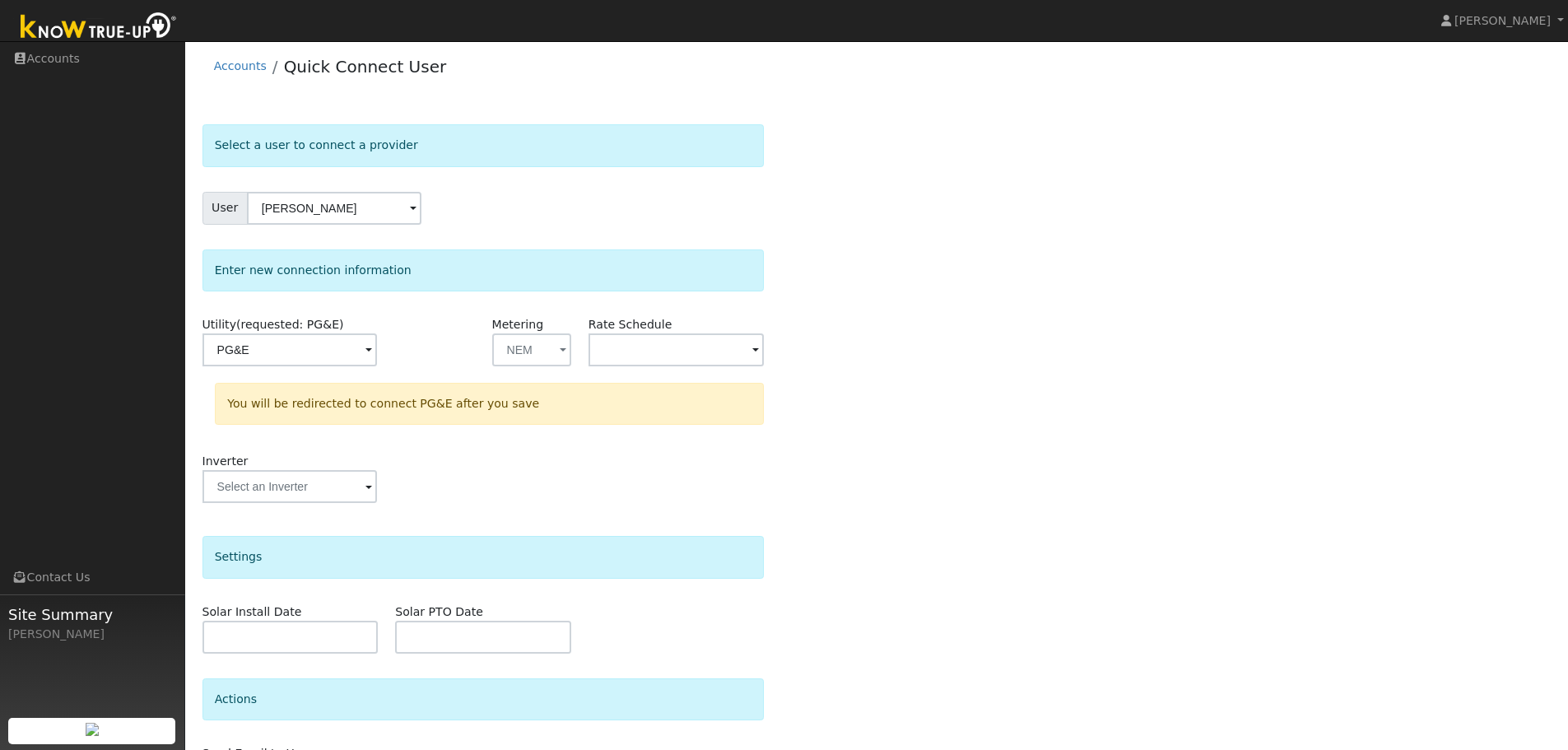
scroll to position [0, 0]
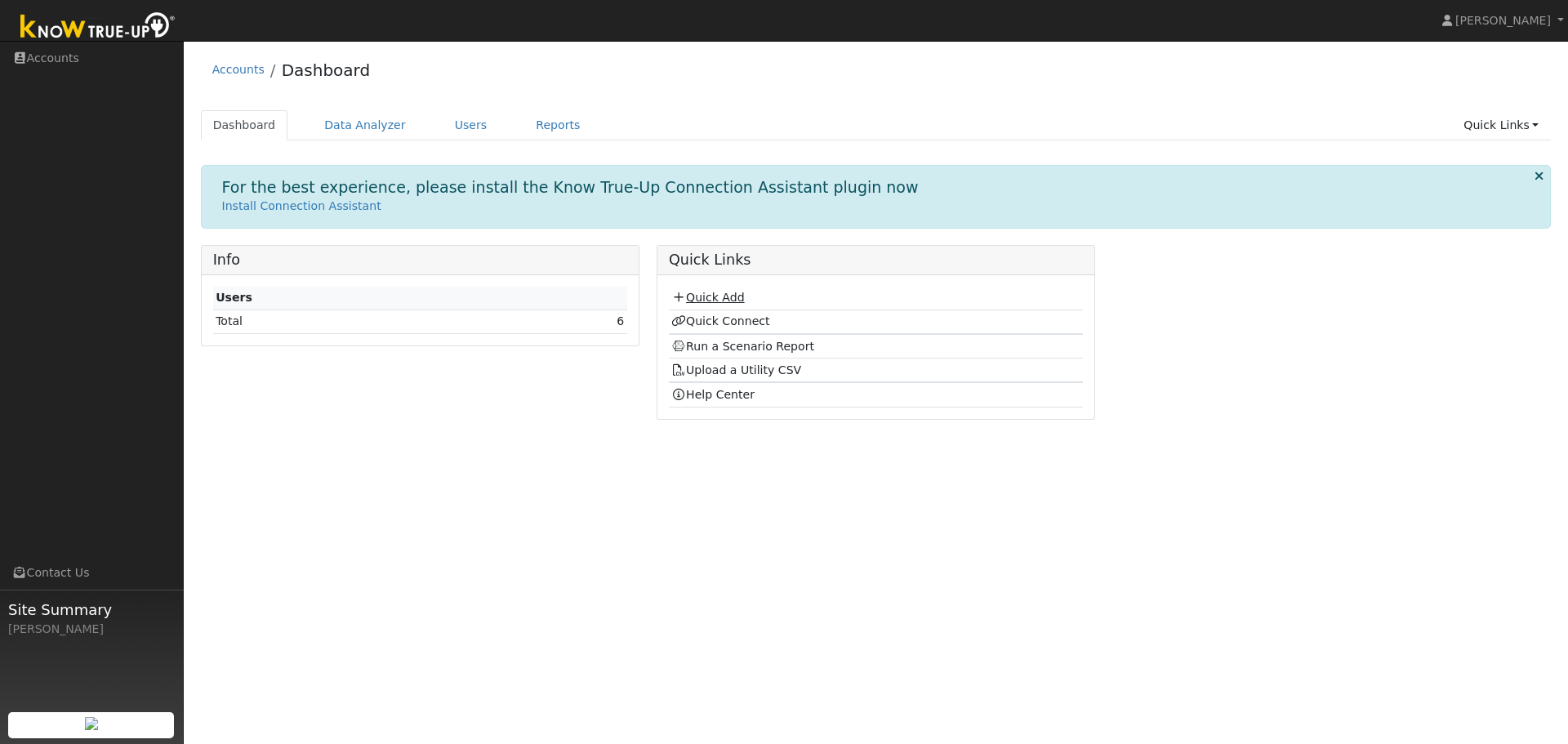
click at [717, 295] on link "Quick Add" at bounding box center [708, 297] width 73 height 13
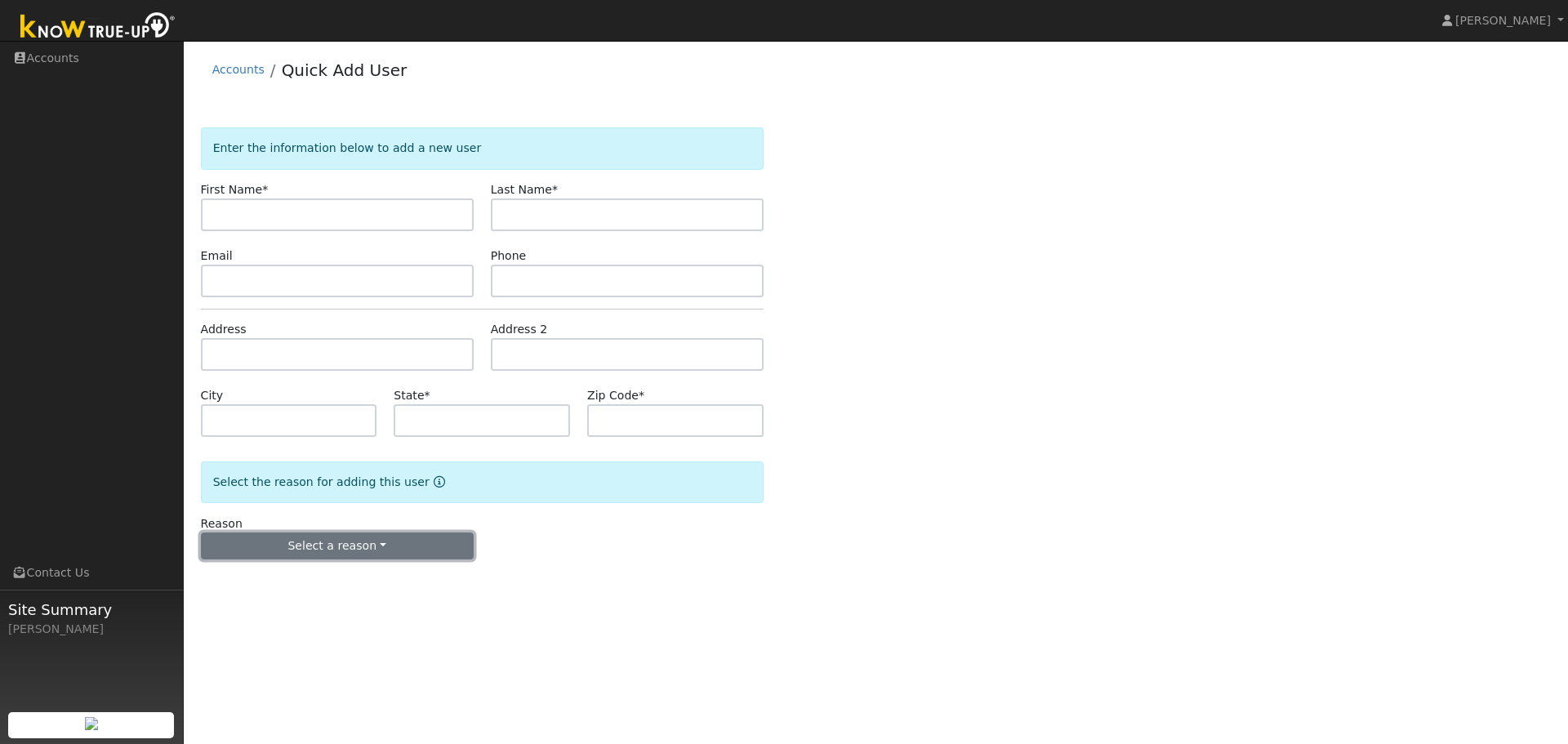
click at [365, 547] on button "Select a reason" at bounding box center [336, 545] width 272 height 28
click at [249, 579] on link "New lead" at bounding box center [291, 579] width 181 height 22
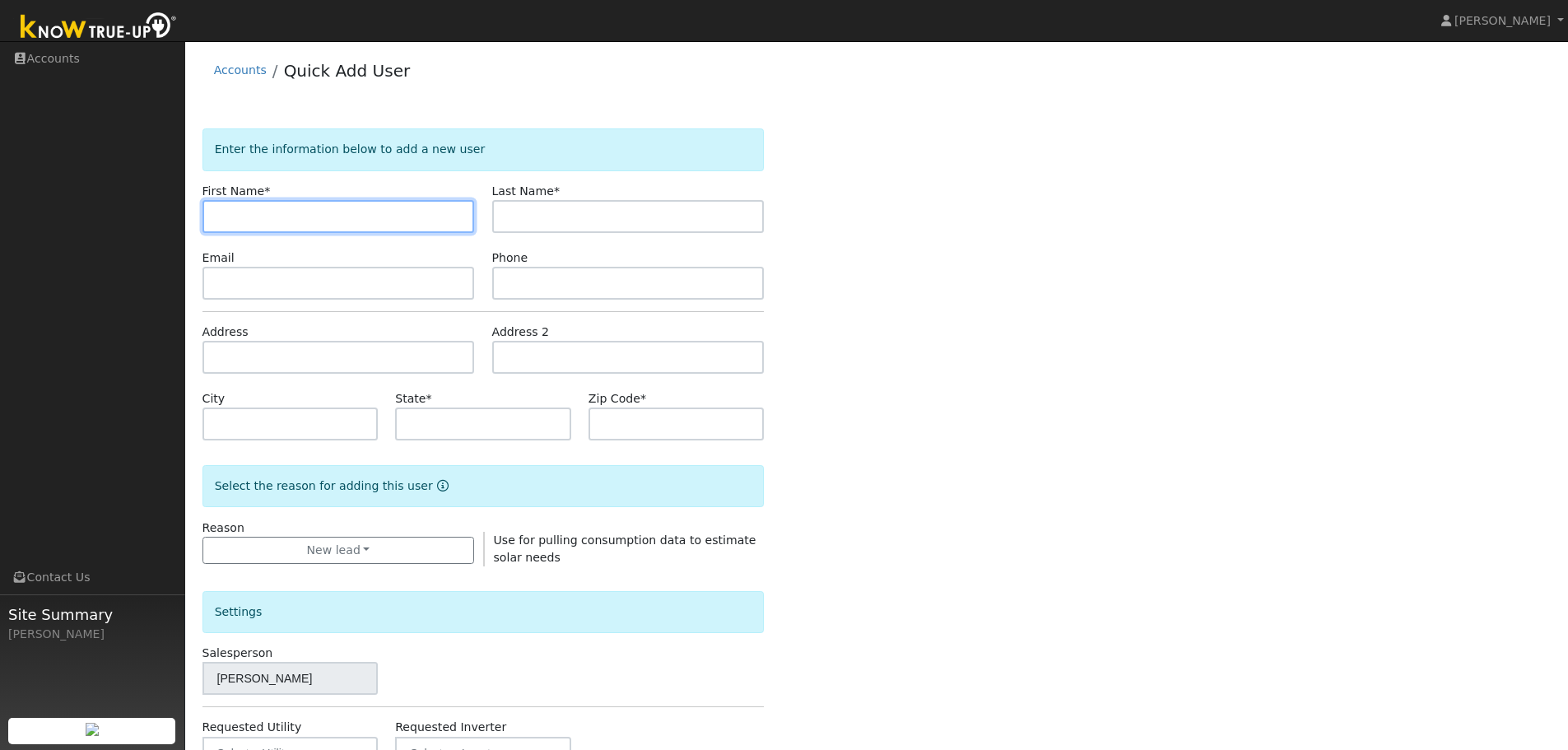
click at [246, 207] on input "text" at bounding box center [338, 216] width 273 height 33
type input "Julie"
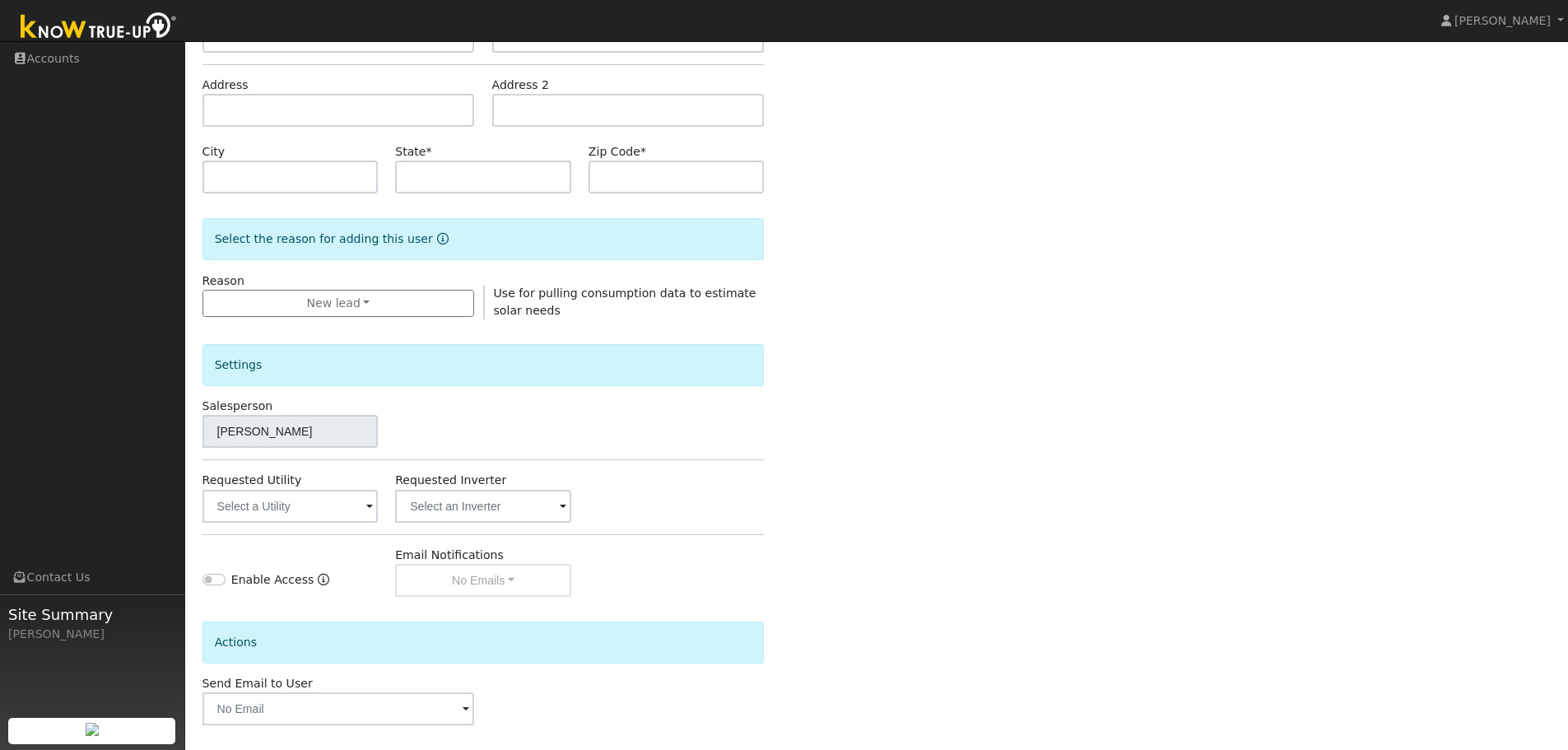
scroll to position [316, 0]
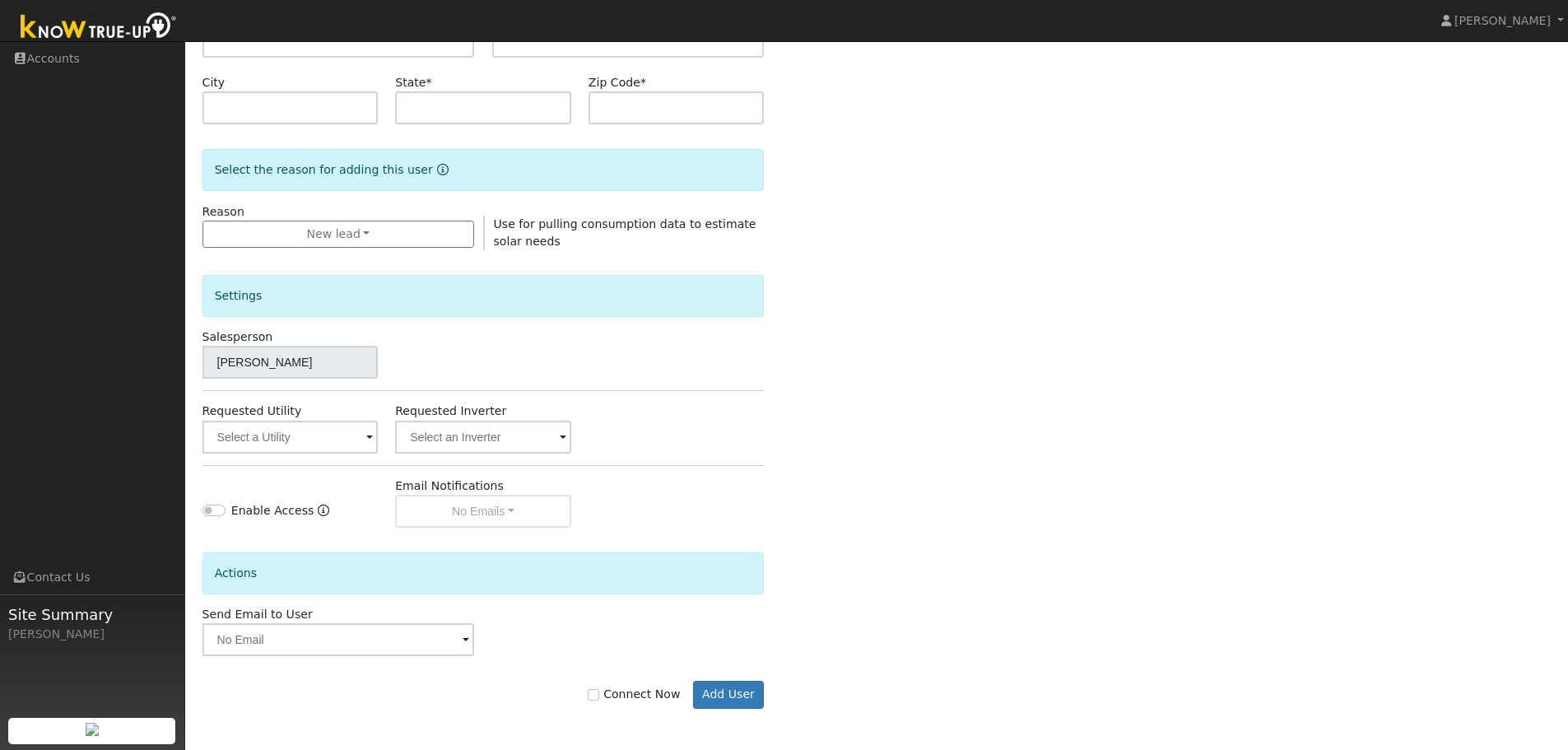
type input "White"
click at [649, 696] on label "Connect Now" at bounding box center [634, 694] width 92 height 17
click at [599, 696] on input "Connect Now" at bounding box center [594, 694] width 12 height 12
checkbox input "true"
click at [718, 690] on button "Add User" at bounding box center [729, 694] width 72 height 28
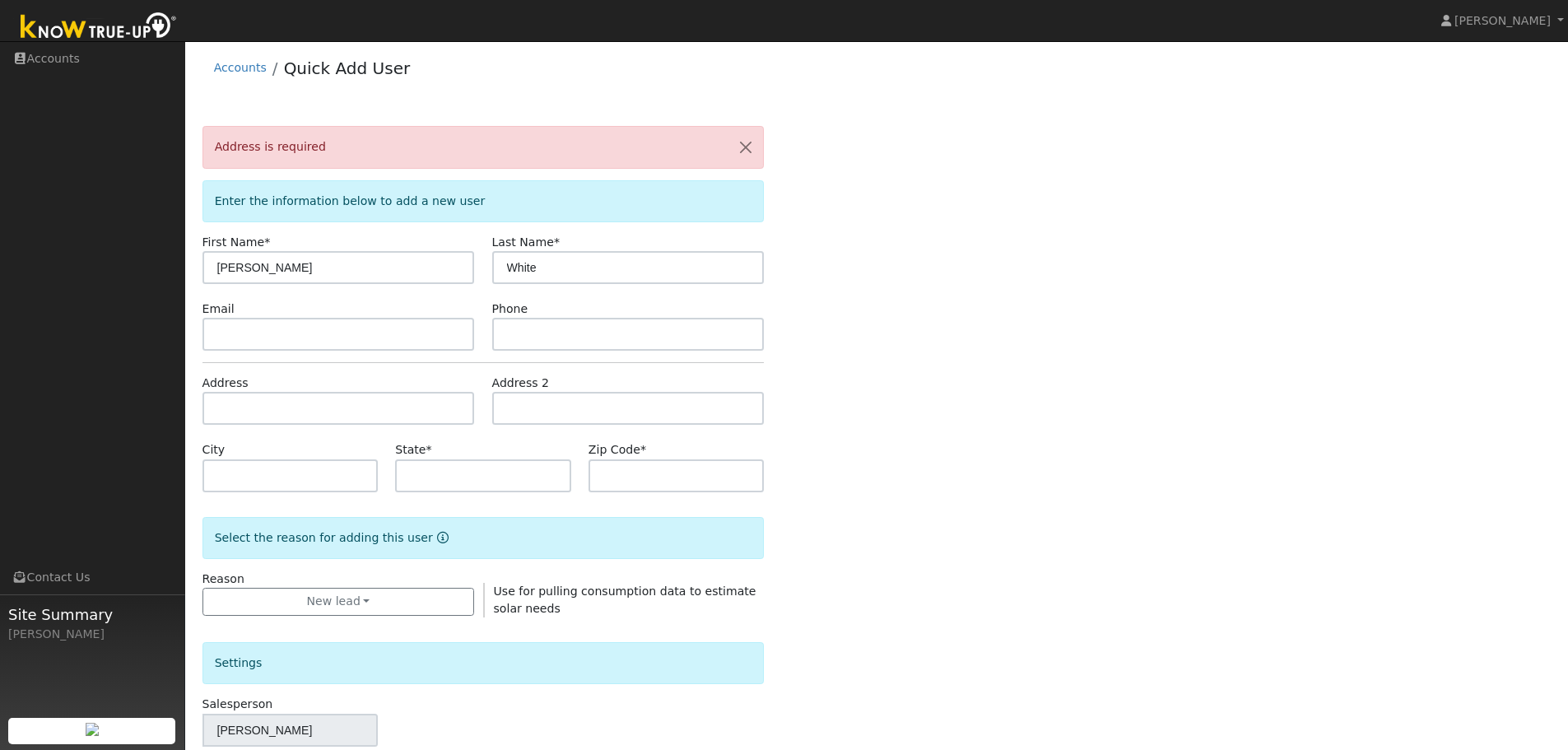
scroll to position [0, 0]
click at [220, 413] on input "text" at bounding box center [338, 410] width 273 height 33
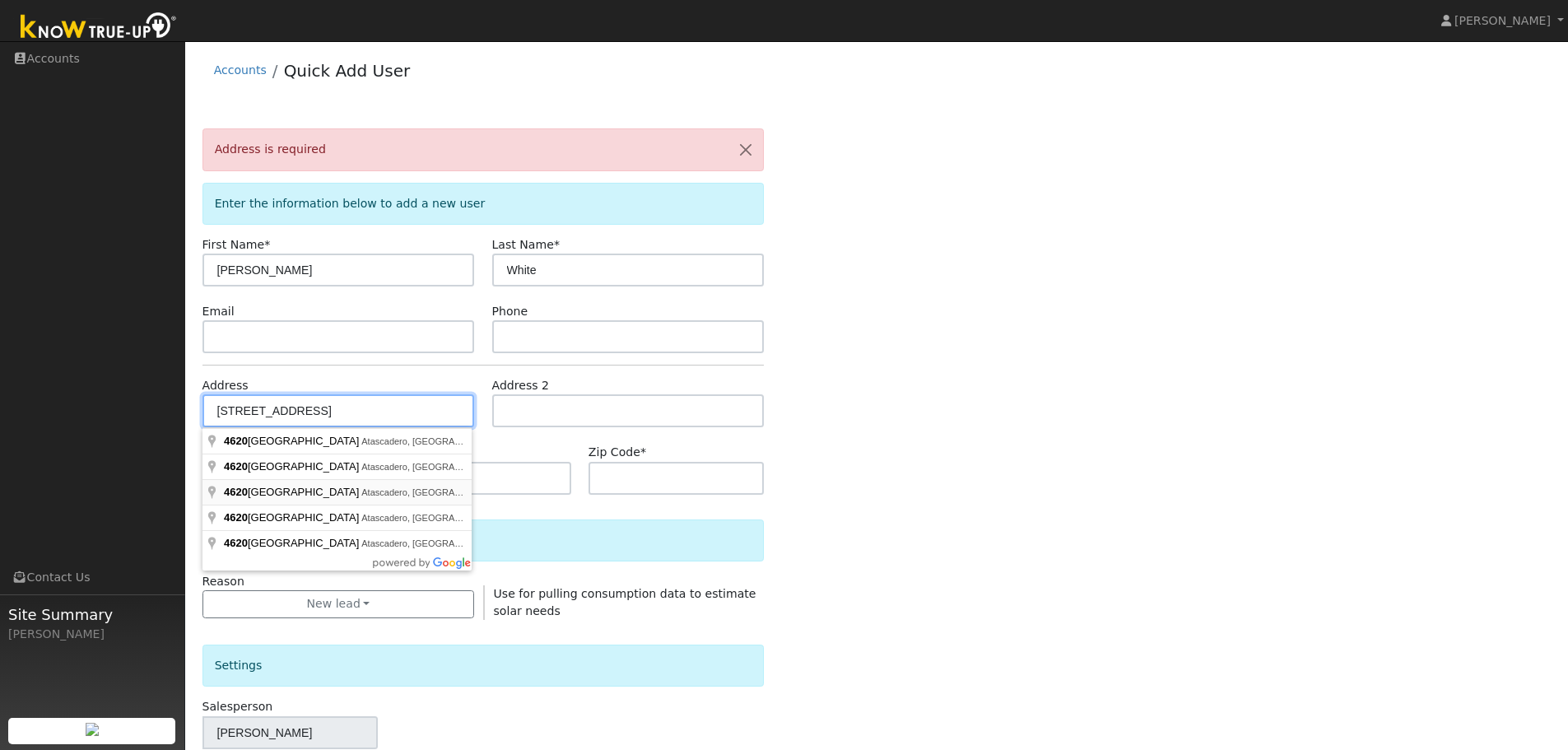
type input "4620 Seperado Avenue"
type input "Atascadero"
type input "CA"
type input "93422"
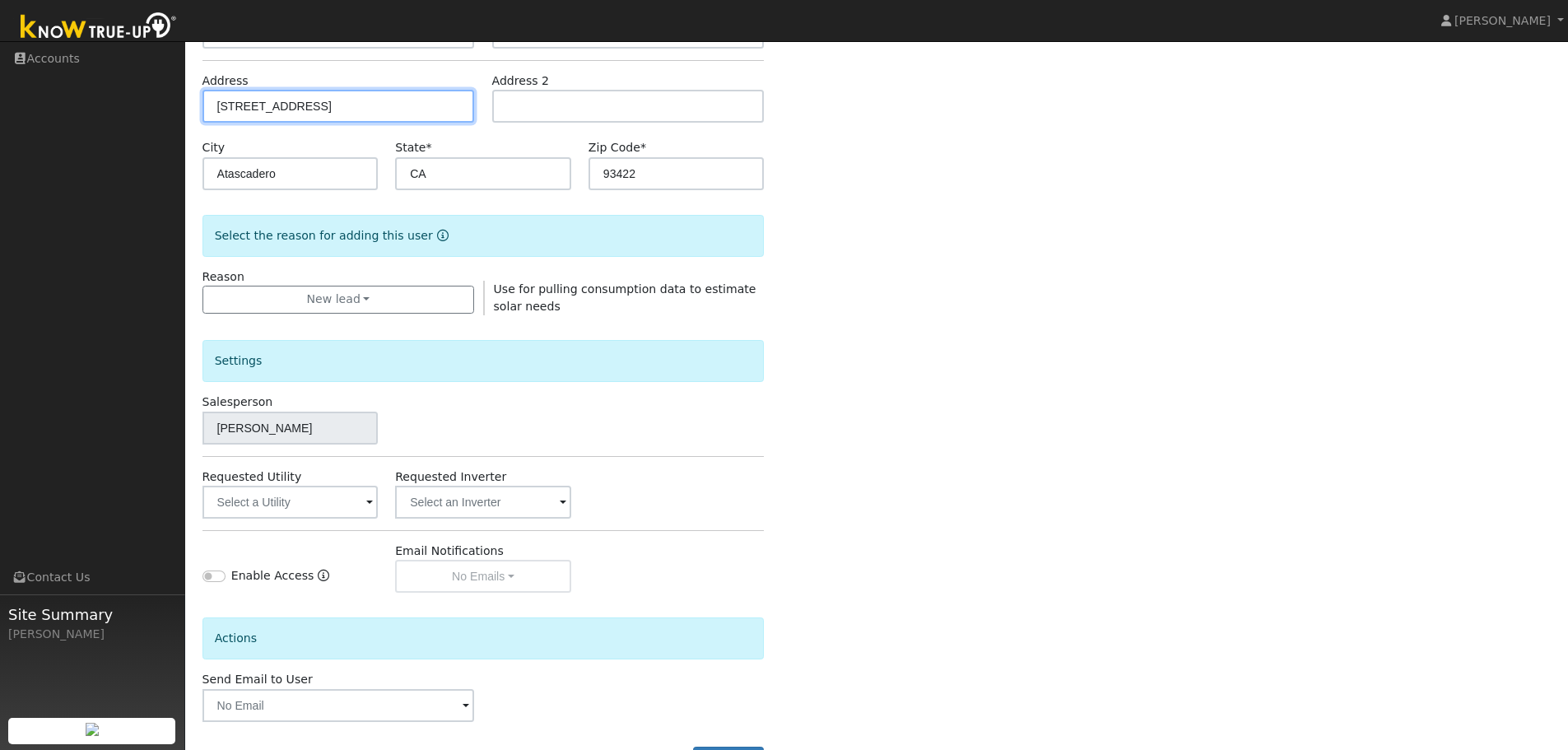
scroll to position [370, 0]
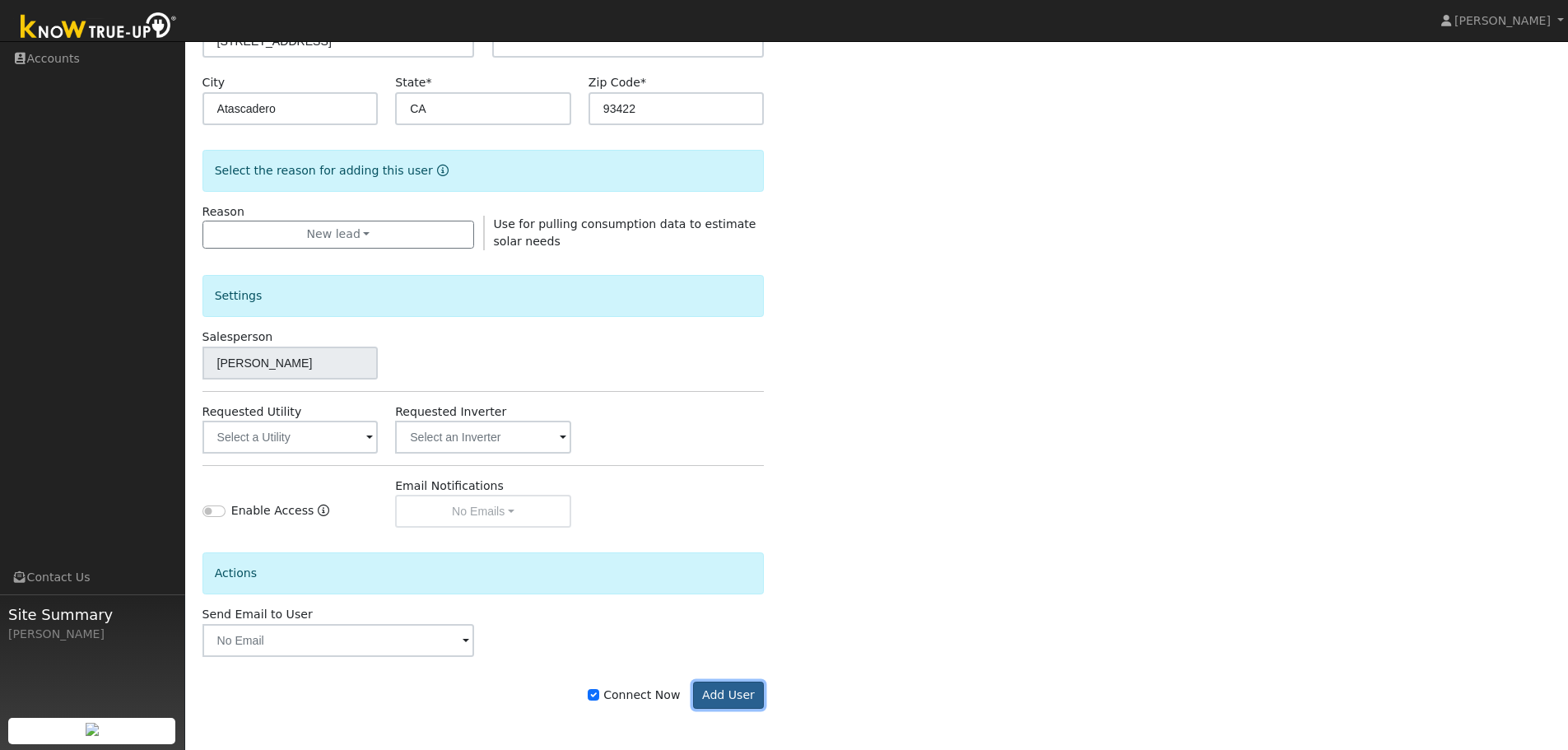
click at [722, 692] on button "Add User" at bounding box center [729, 695] width 72 height 28
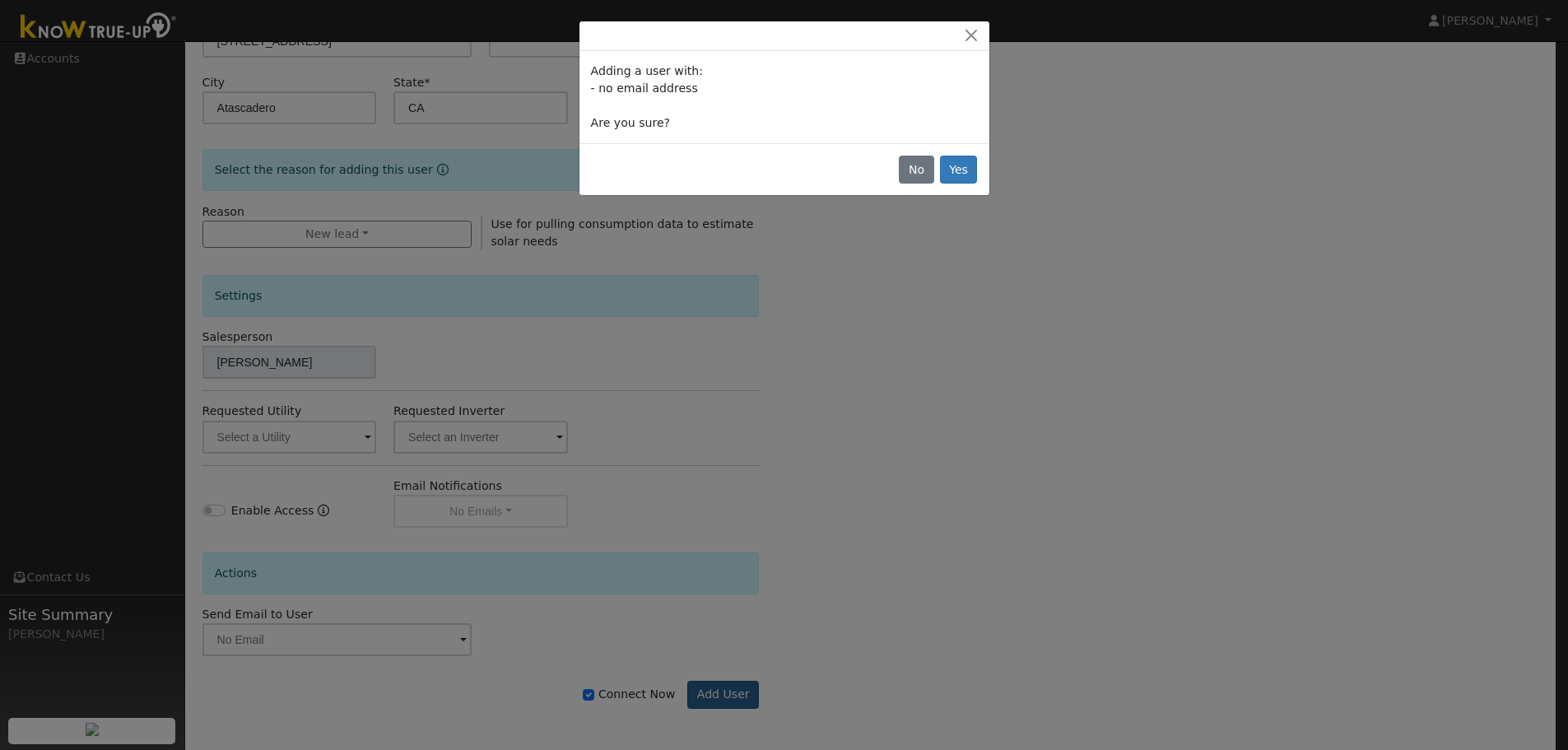
scroll to position [316, 0]
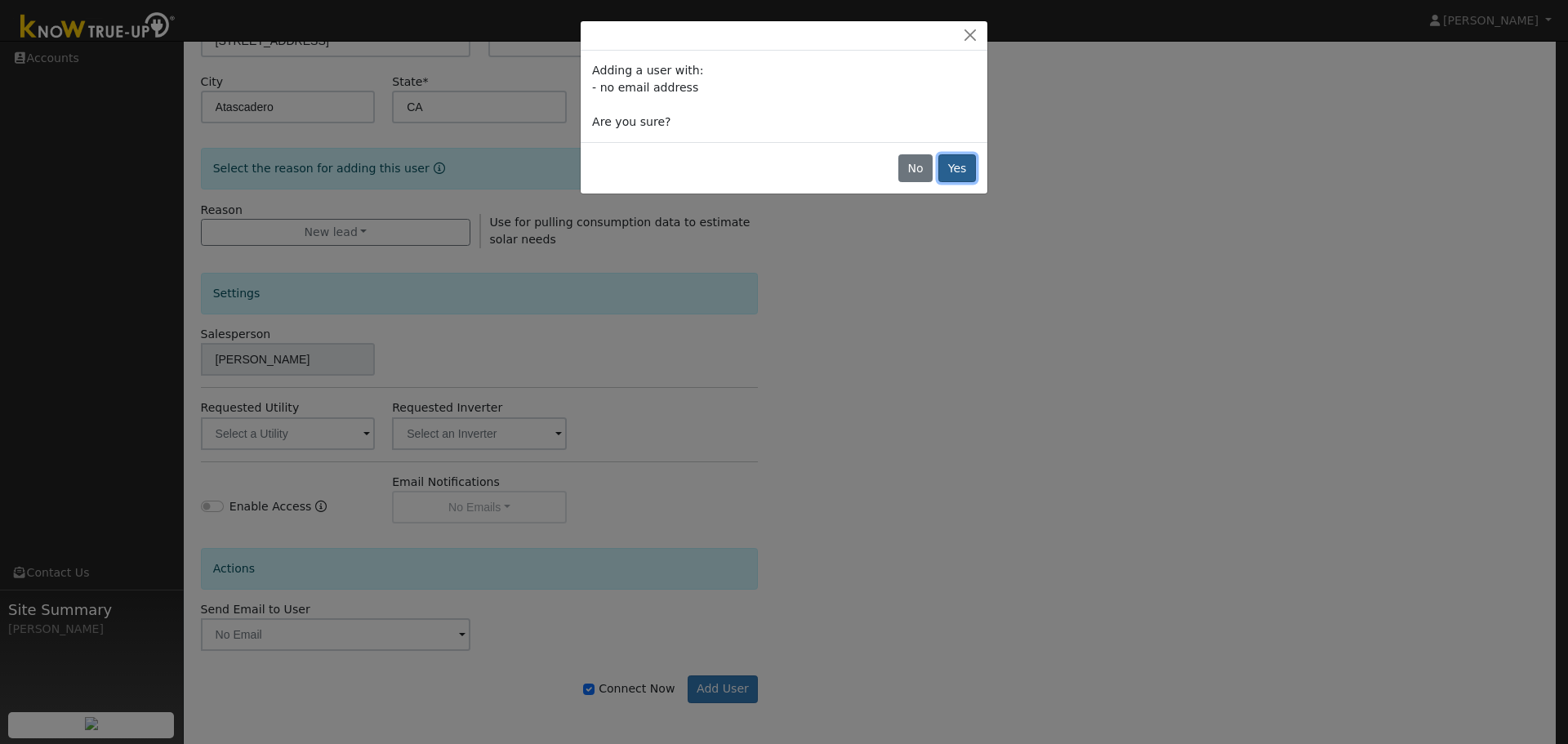
click at [958, 164] on button "Yes" at bounding box center [958, 168] width 38 height 28
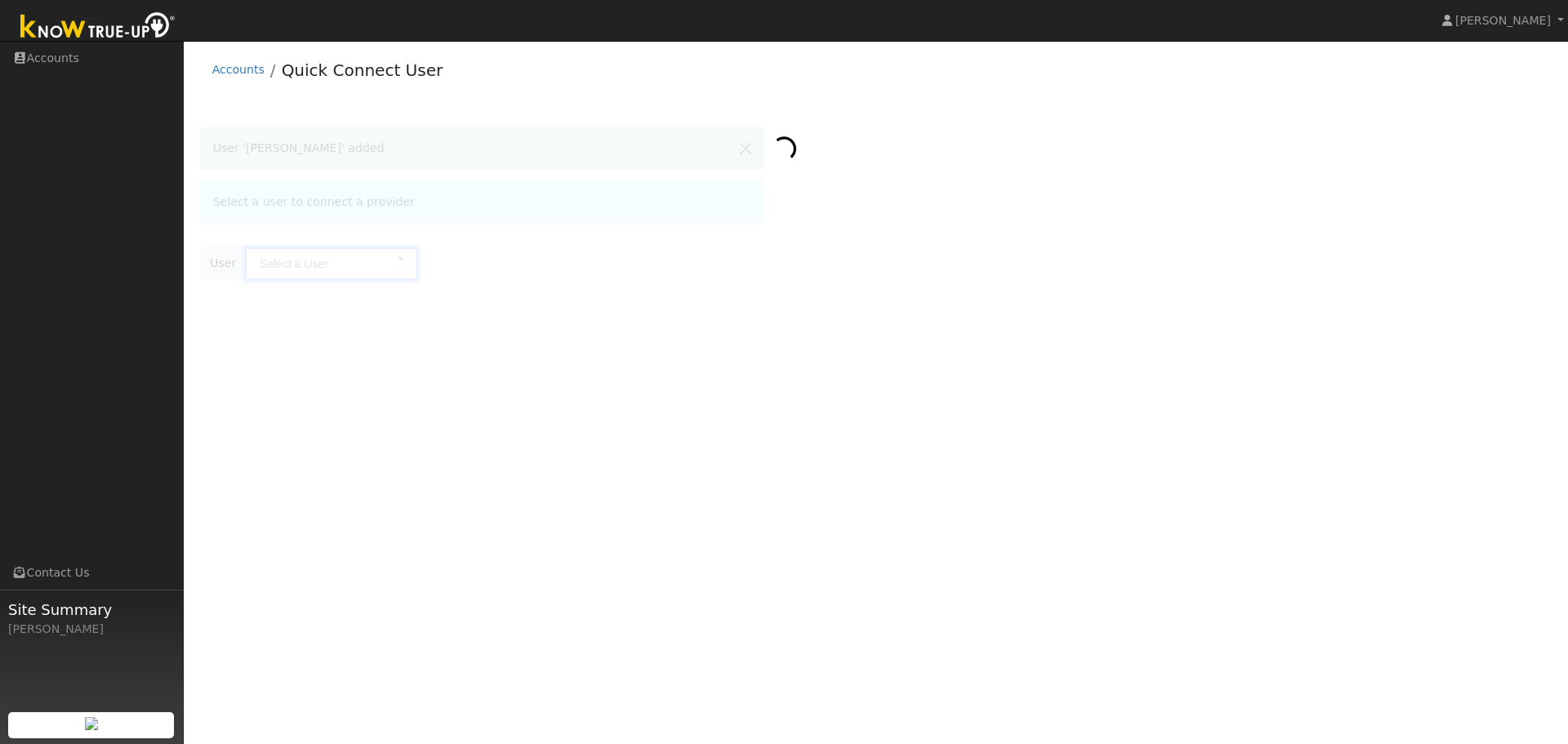
type input "[PERSON_NAME]"
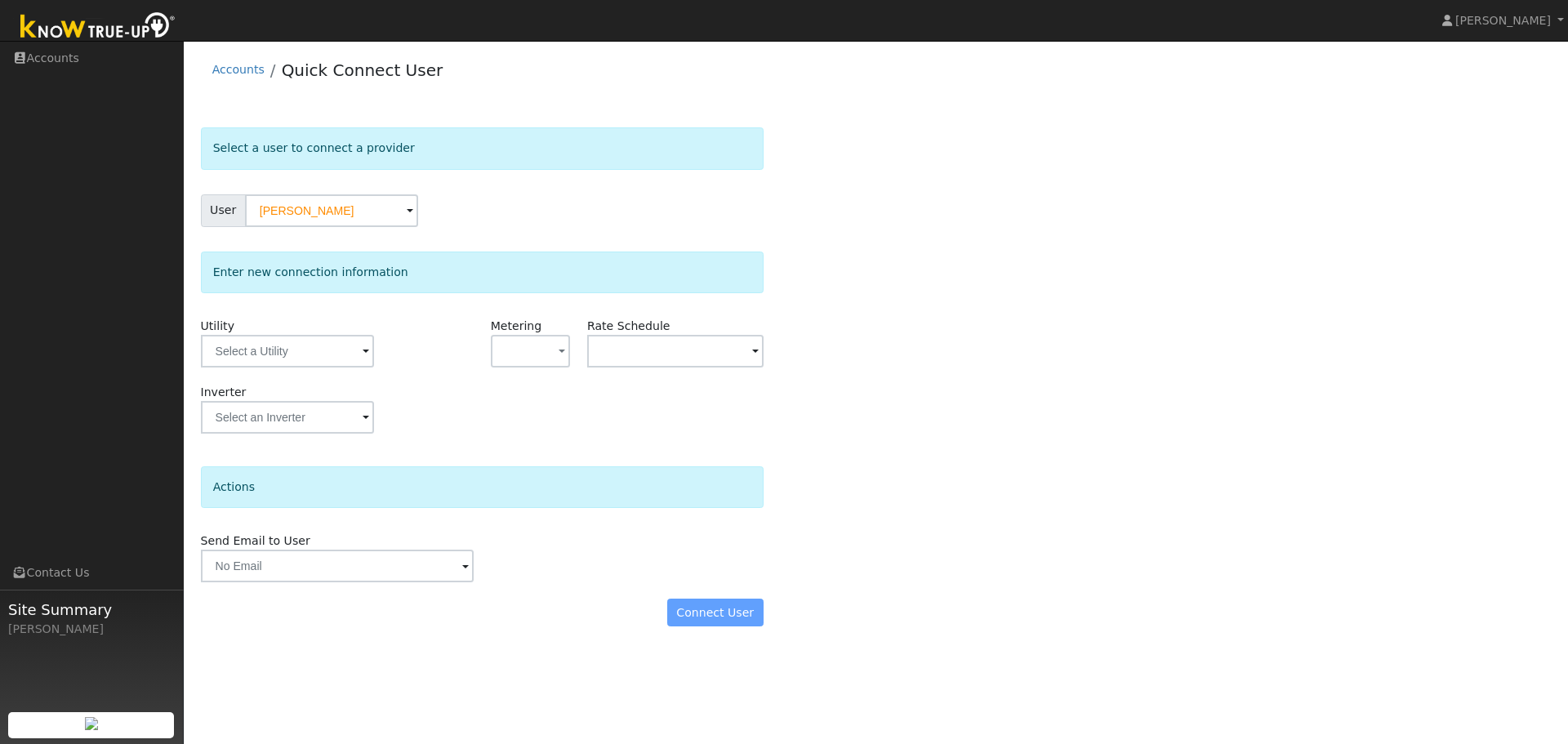
click at [362, 352] on span at bounding box center [365, 352] width 6 height 19
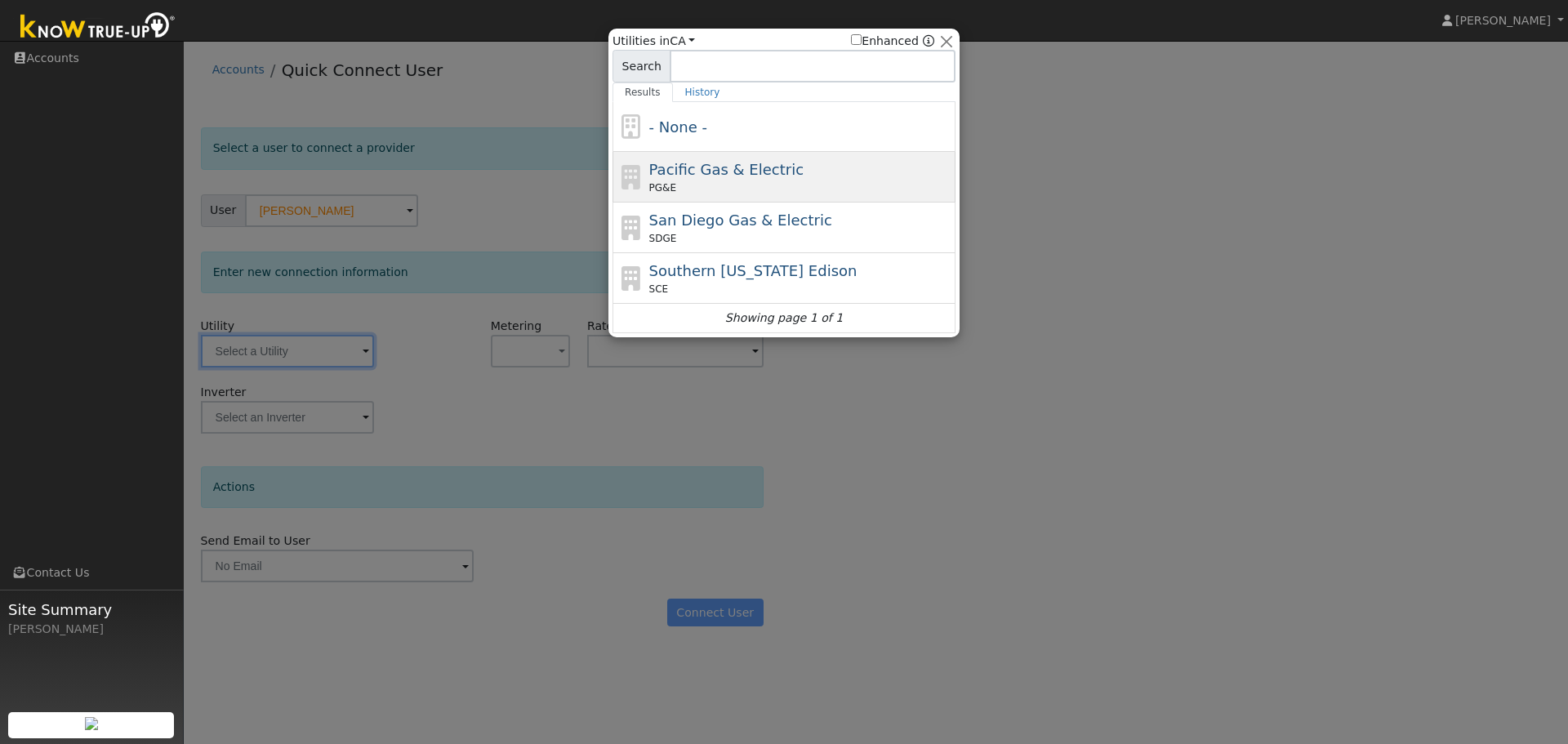
click at [725, 181] on div "Pacific Gas & Electric PG&E" at bounding box center [800, 176] width 303 height 37
type input "PG&E"
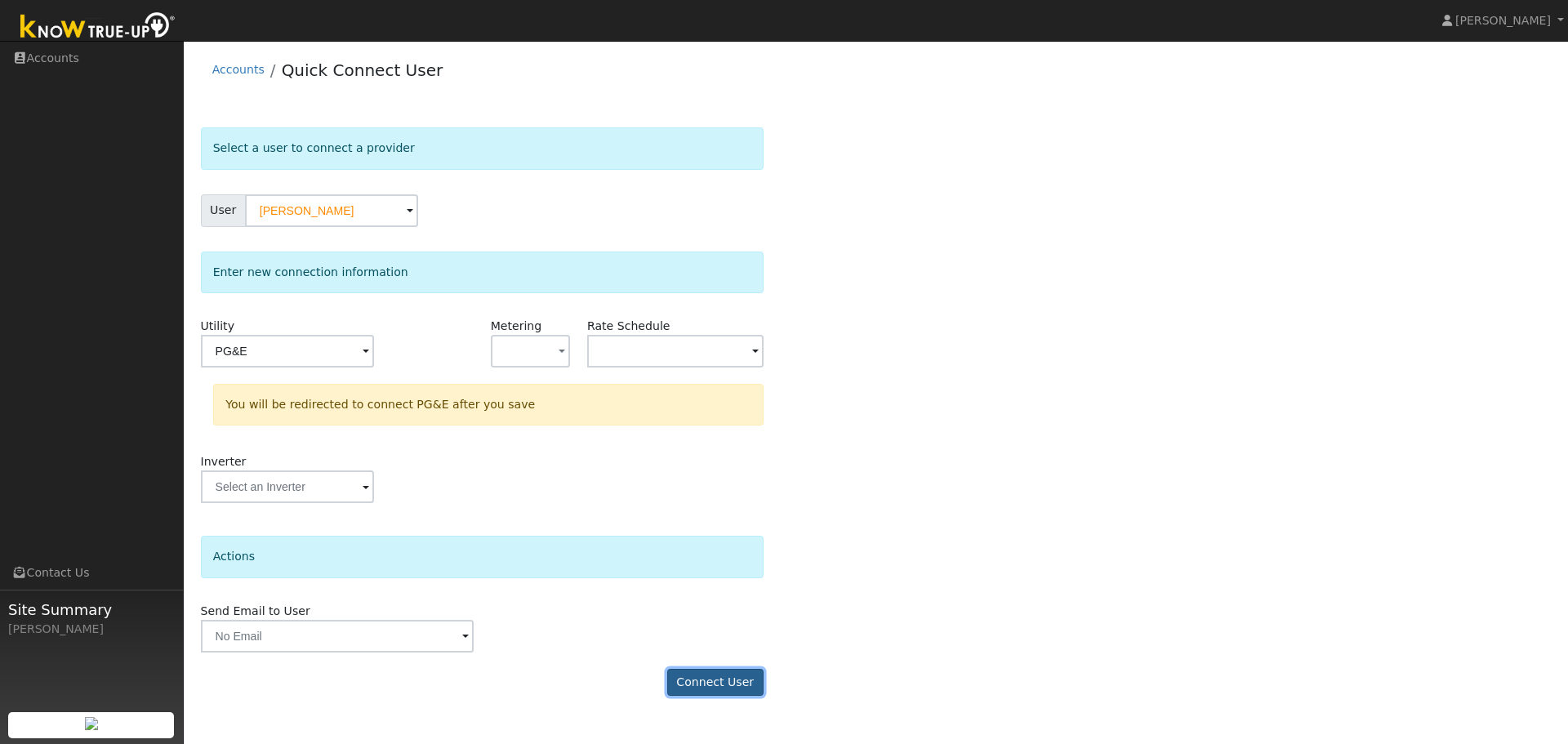
click at [729, 685] on button "Connect User" at bounding box center [715, 682] width 96 height 28
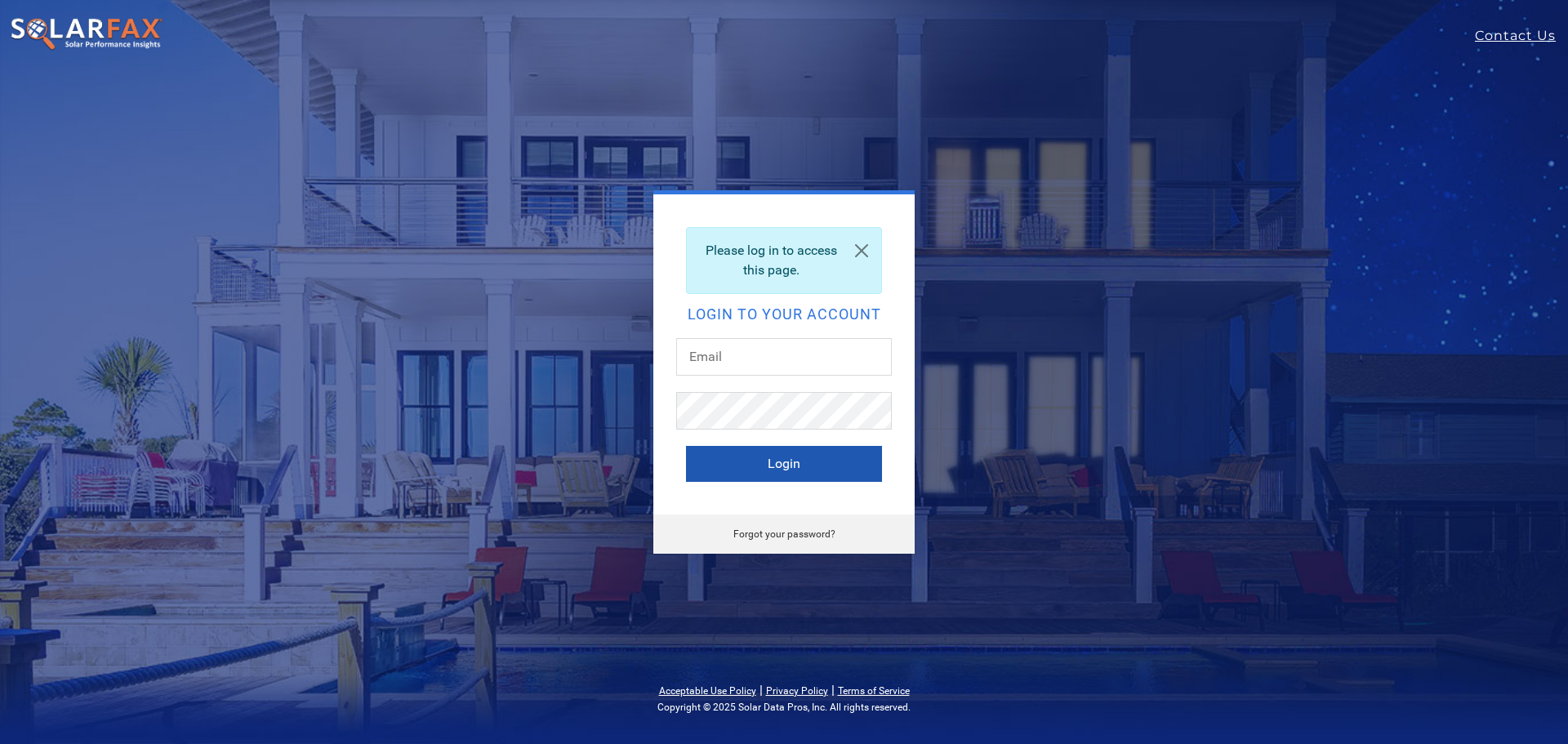
click at [778, 458] on button "Login" at bounding box center [784, 464] width 196 height 36
click at [721, 360] on input "text" at bounding box center [784, 357] width 216 height 38
click at [743, 456] on button "Login" at bounding box center [784, 464] width 196 height 36
click at [738, 463] on button "Login" at bounding box center [784, 464] width 196 height 36
click at [722, 350] on input "text" at bounding box center [784, 357] width 216 height 38
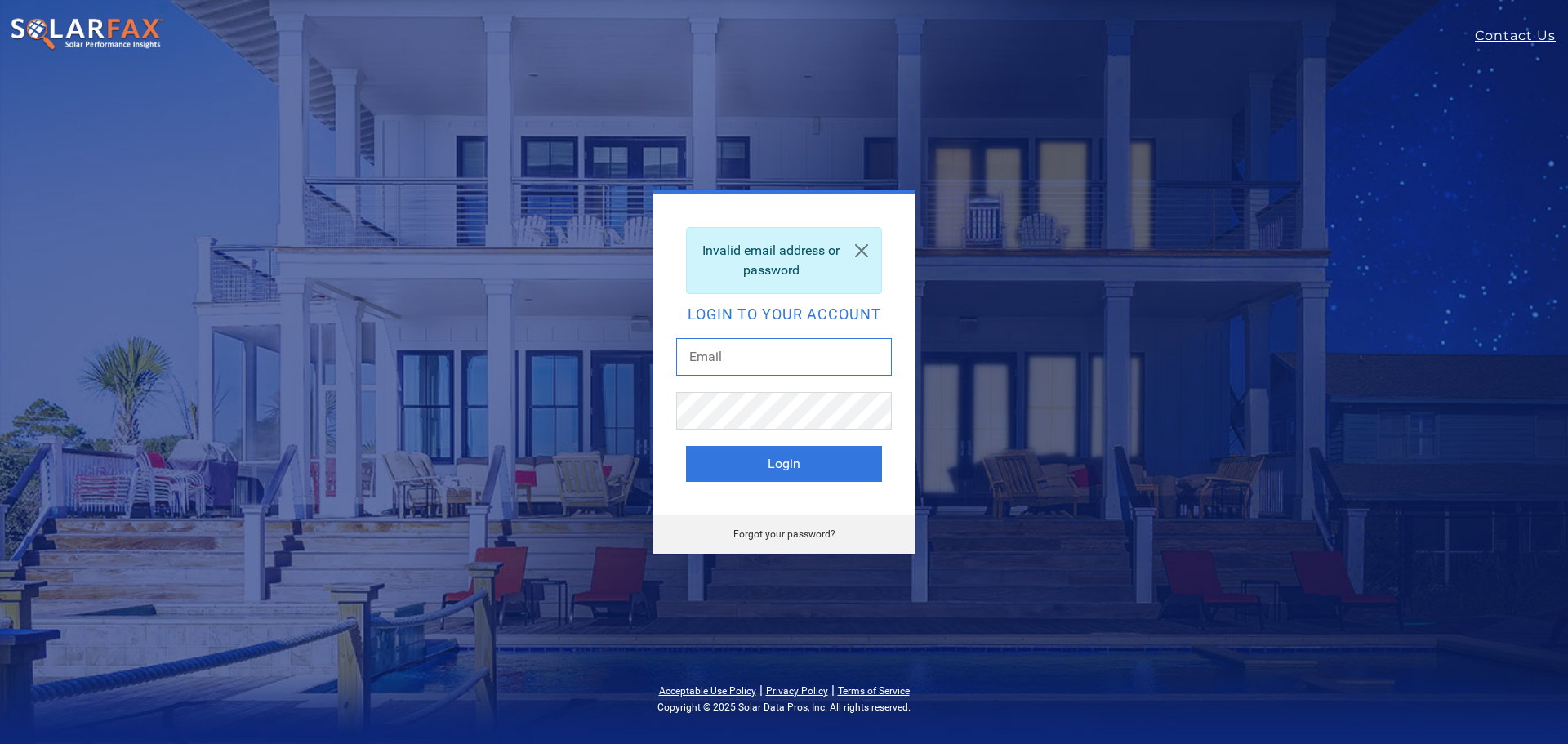
type input "ryan@solarponics.com"
click at [732, 461] on button "Login" at bounding box center [784, 464] width 196 height 36
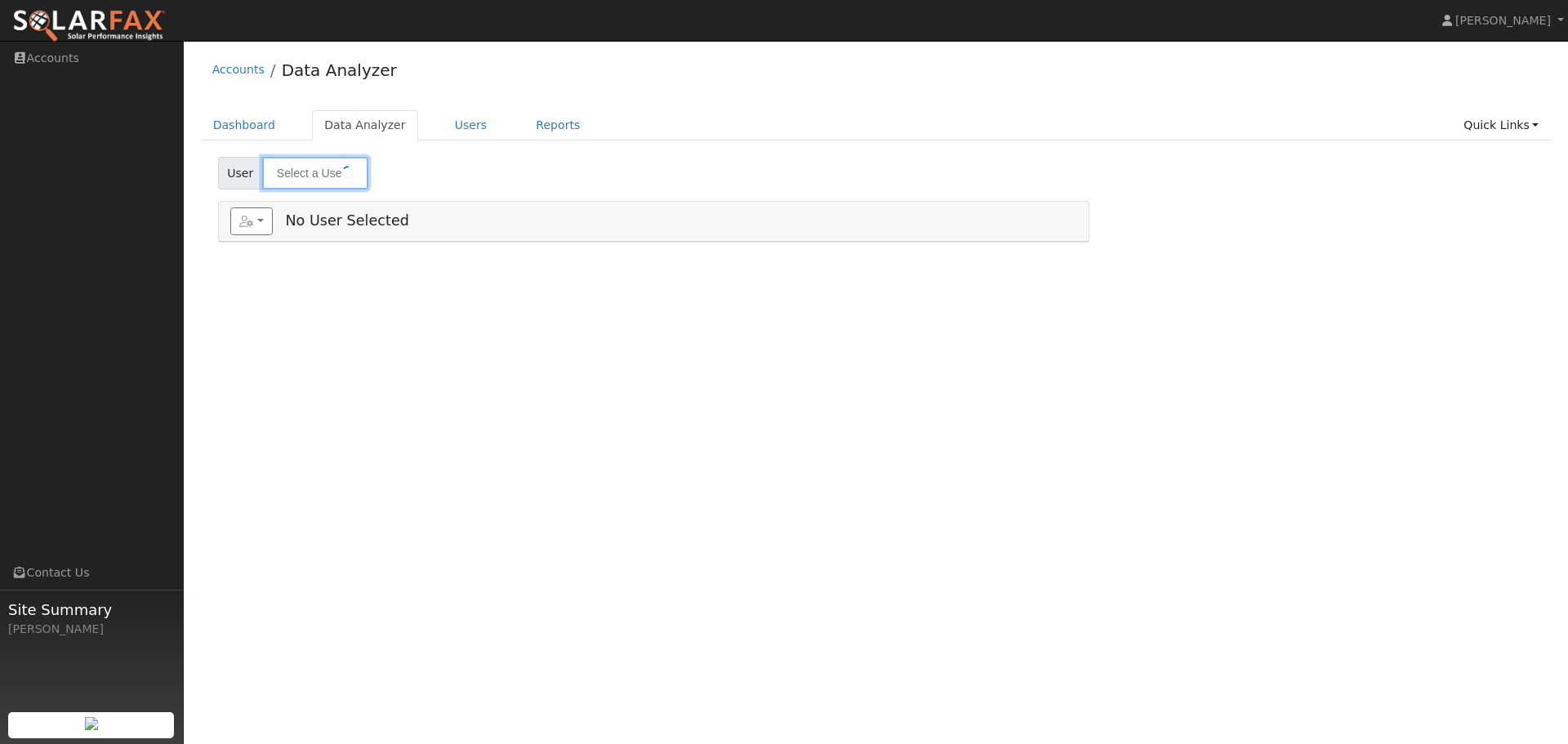
type input "[PERSON_NAME]"
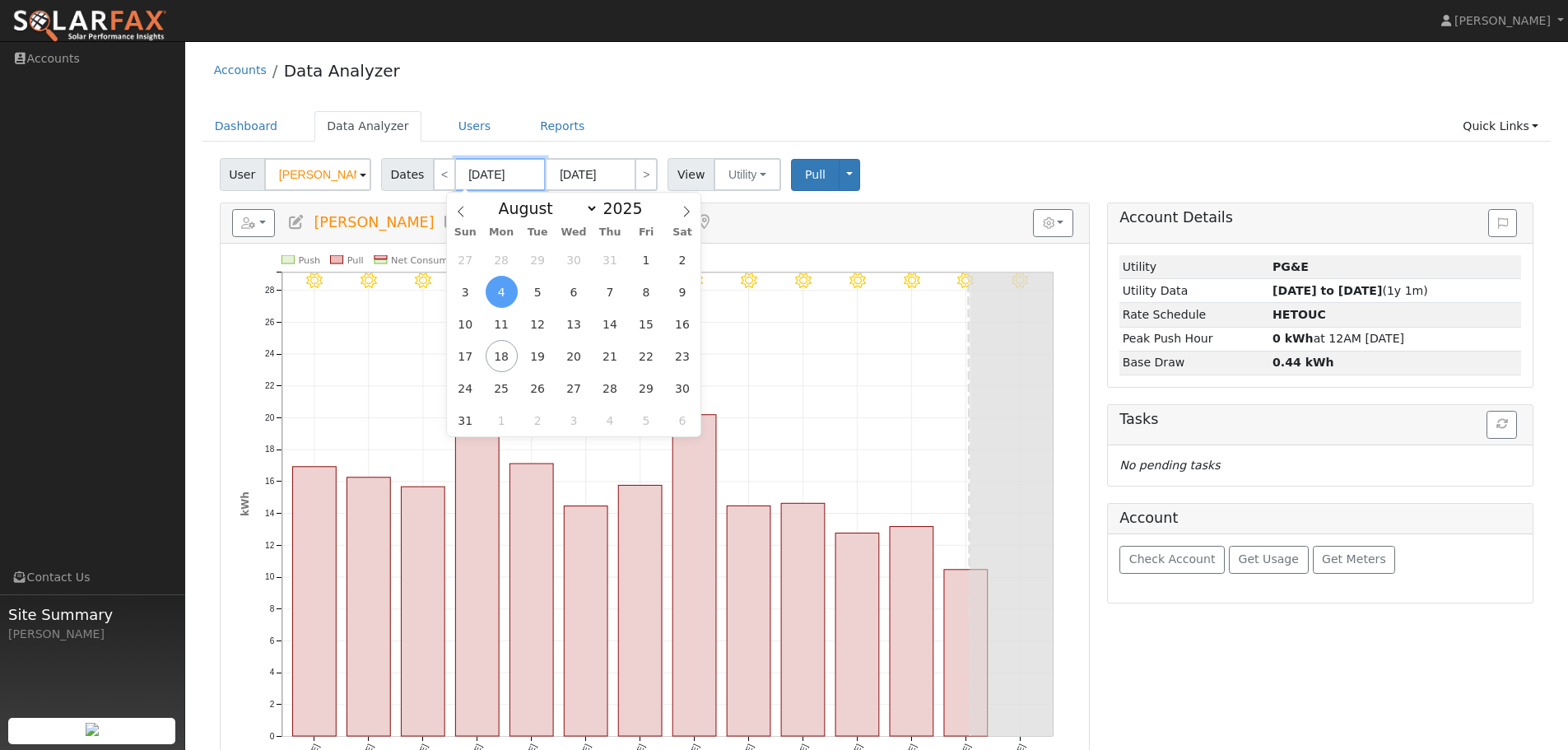
click at [517, 175] on input "08/04/2025" at bounding box center [500, 174] width 91 height 33
type input "08/17/0202"
type input "08/04/202"
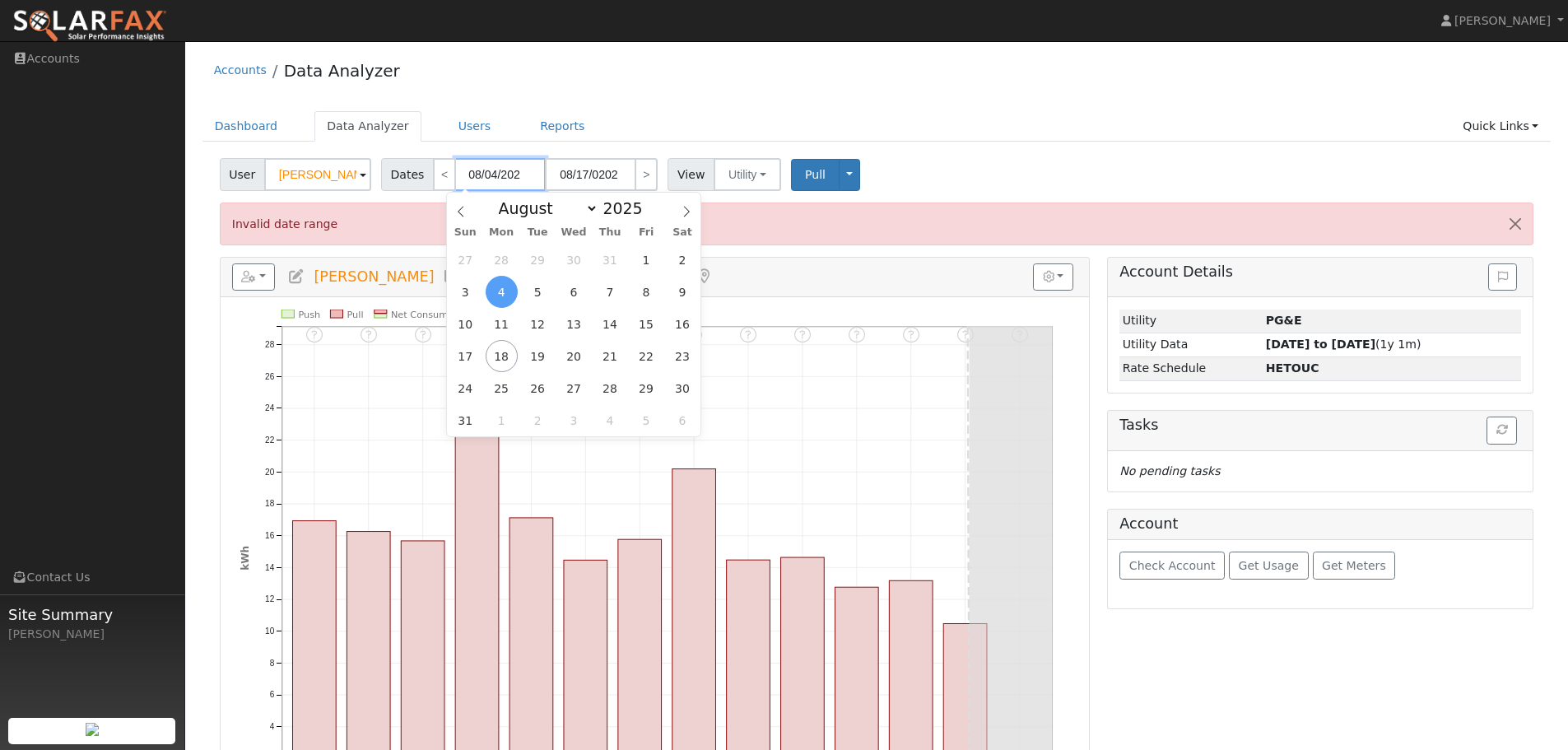
type input "08/17/2024"
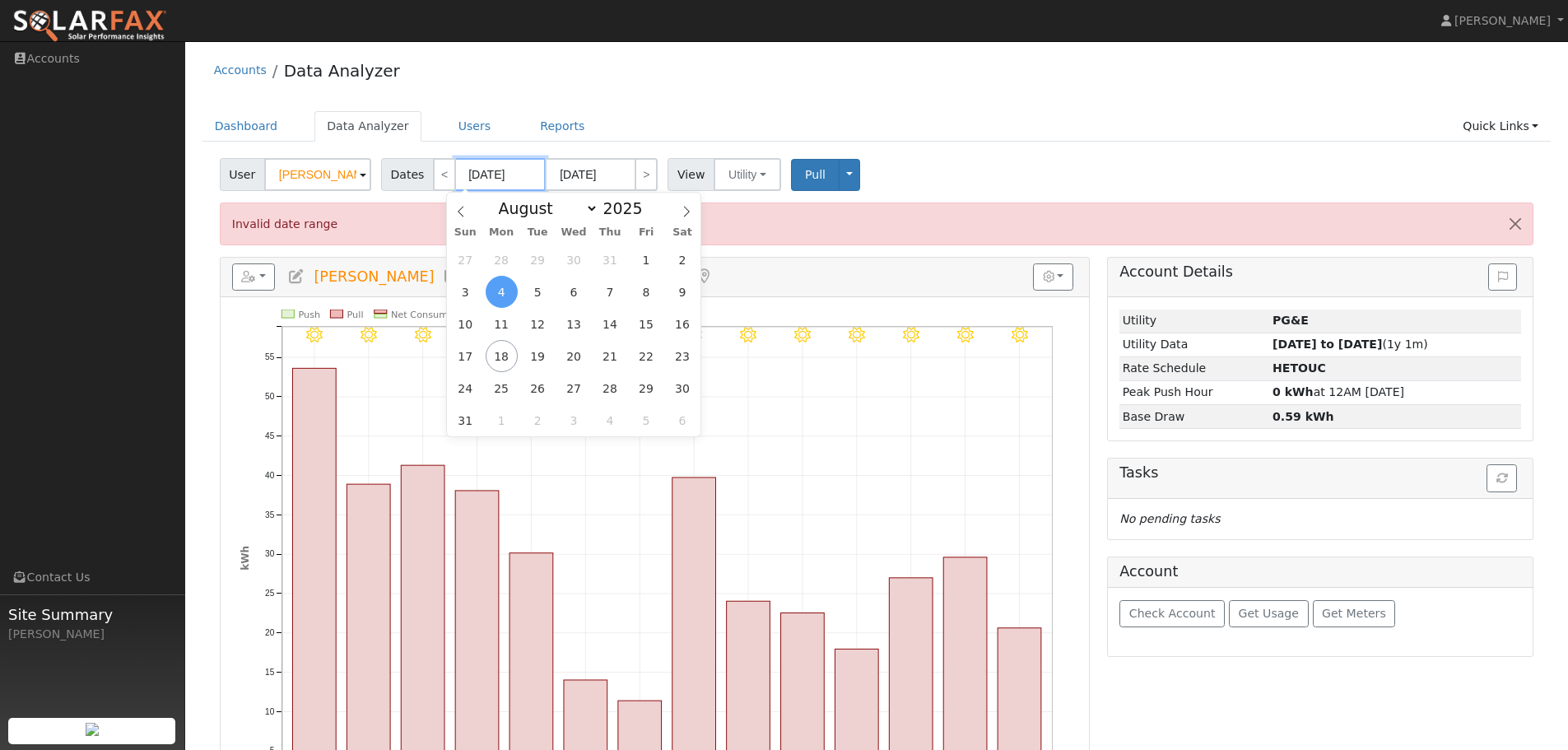
type input "08/04/2024"
click at [611, 174] on input "08/17/2024" at bounding box center [590, 174] width 91 height 33
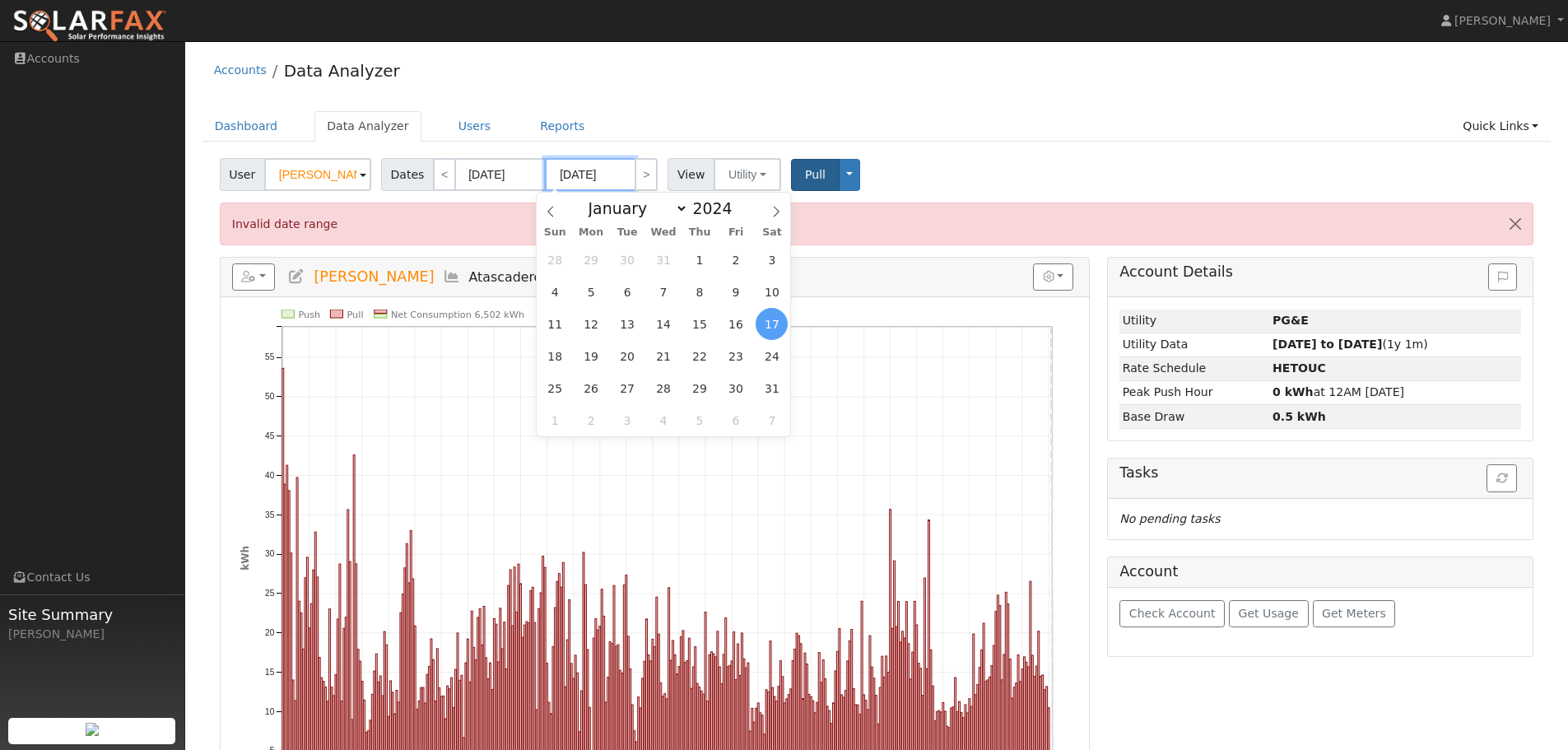
type input "08/17/2025"
click at [805, 173] on span "Pull" at bounding box center [815, 174] width 21 height 14
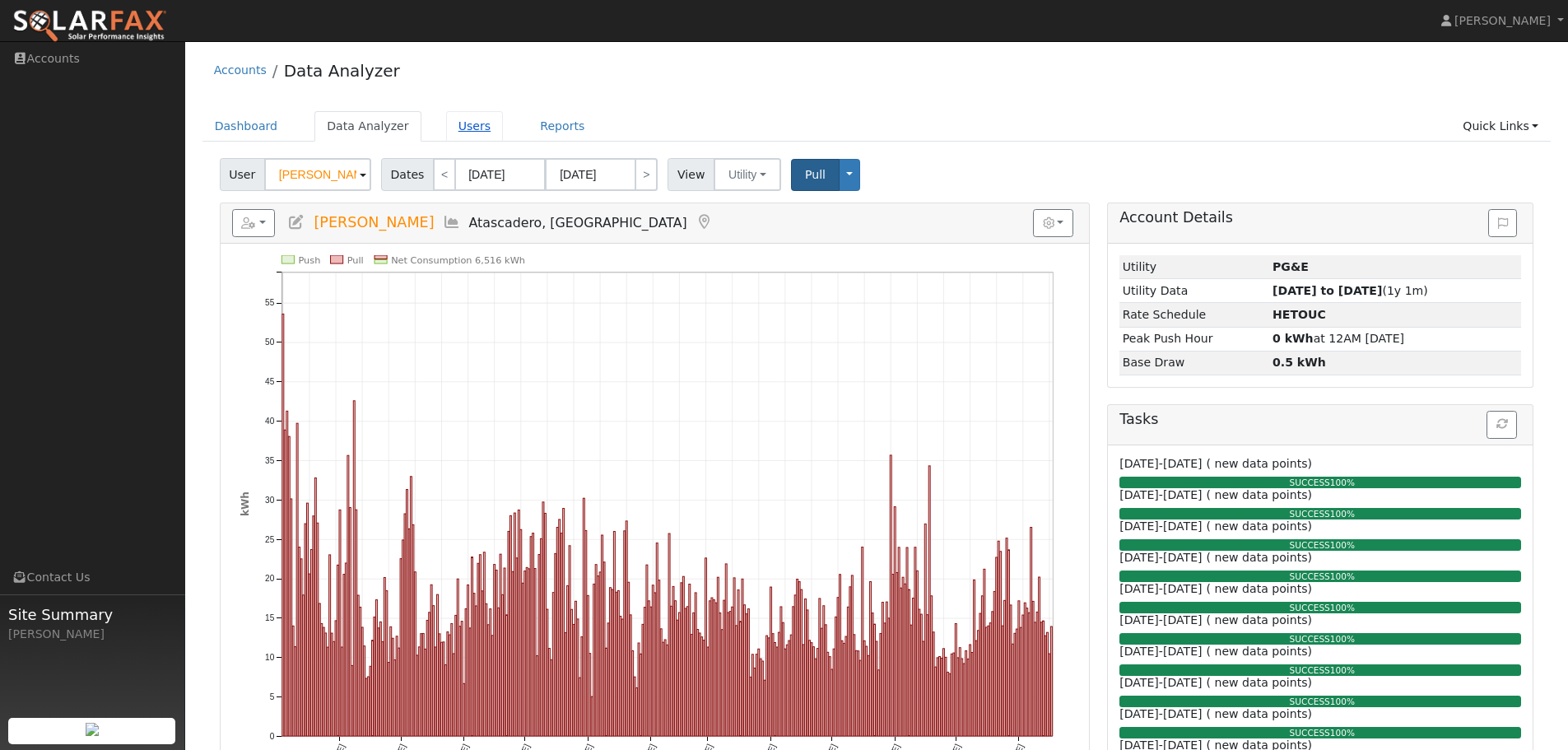
click at [463, 123] on link "Users" at bounding box center [475, 127] width 58 height 31
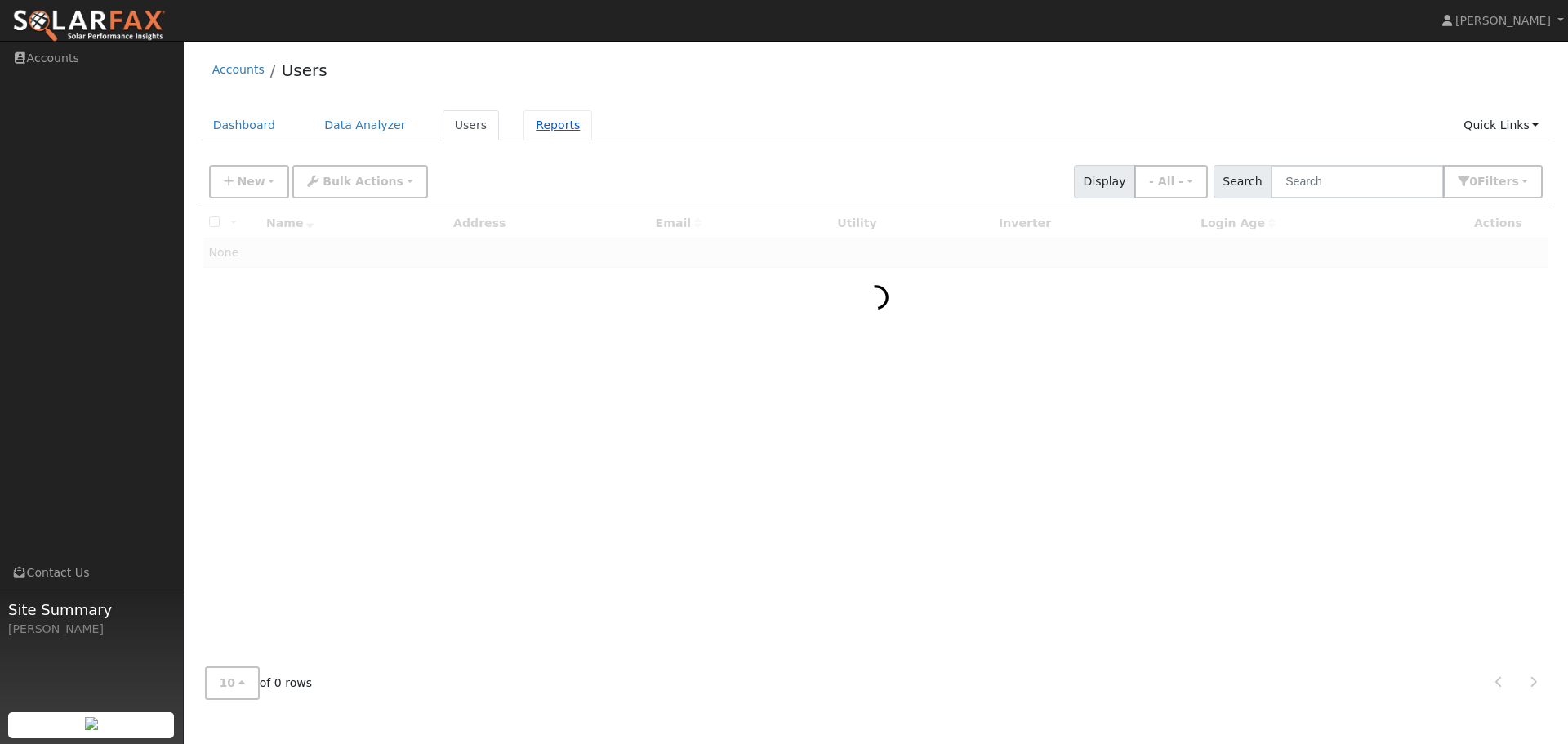
click at [540, 128] on link "Reports" at bounding box center [557, 126] width 68 height 31
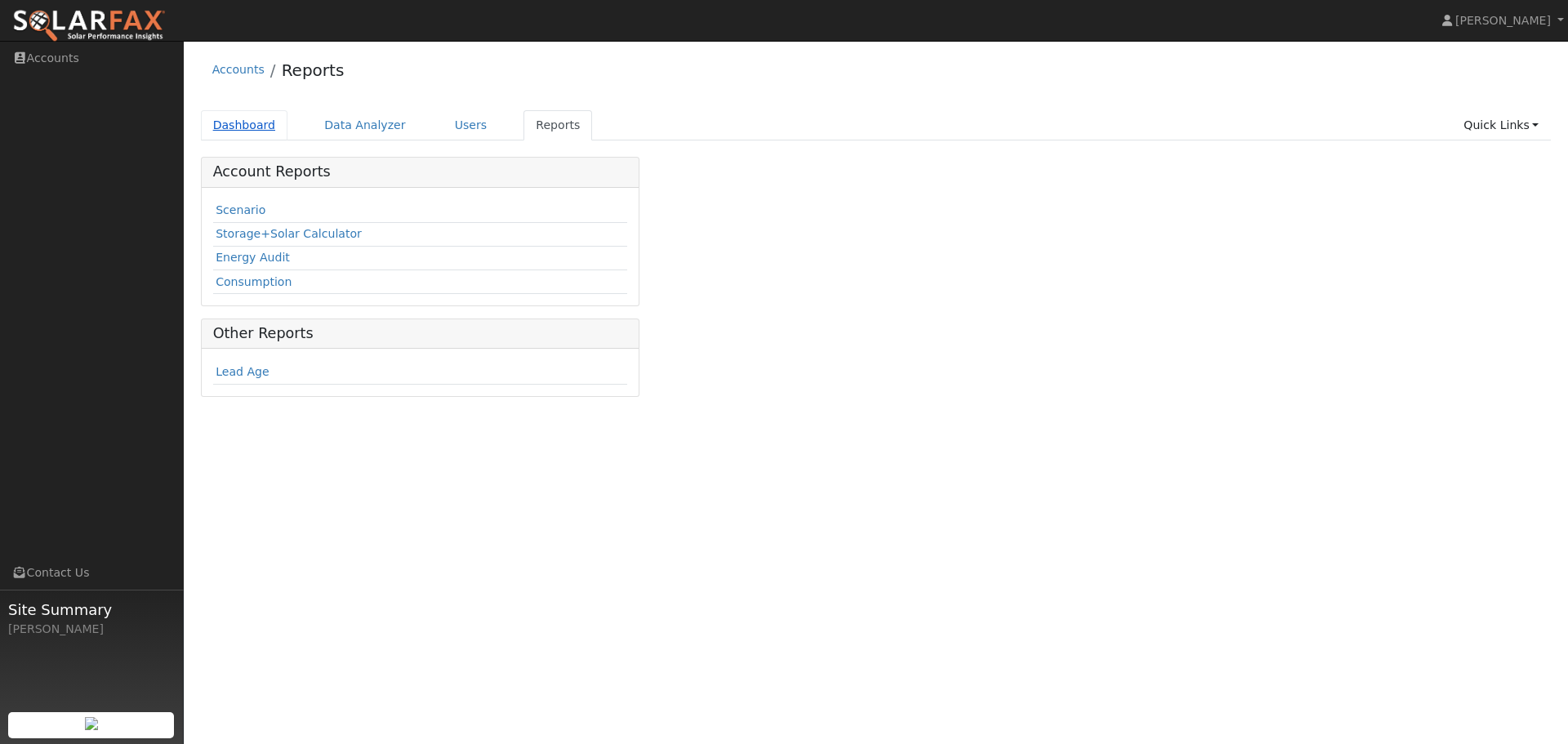
click at [260, 124] on link "Dashboard" at bounding box center [244, 126] width 87 height 31
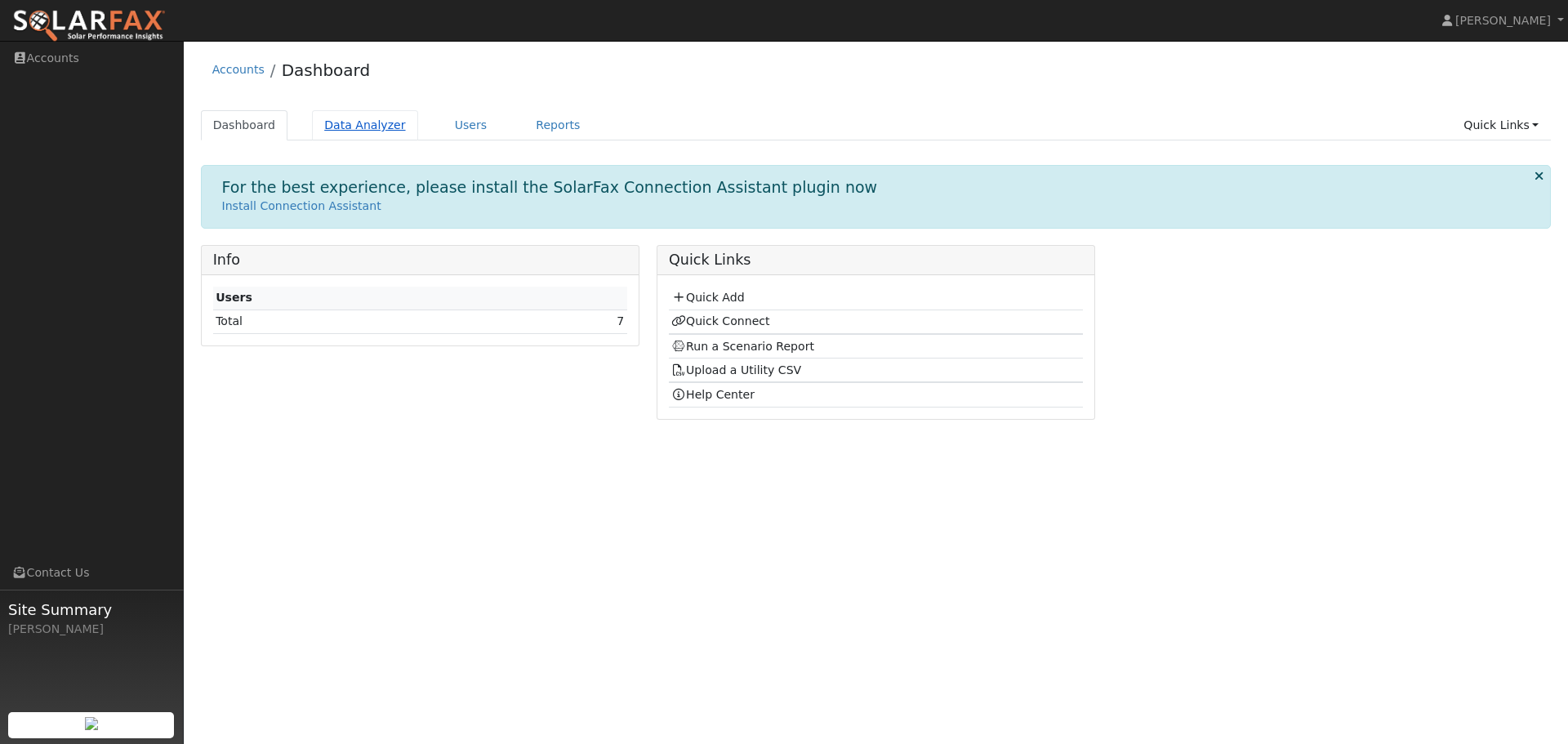
click at [361, 131] on link "Data Analyzer" at bounding box center [365, 126] width 106 height 31
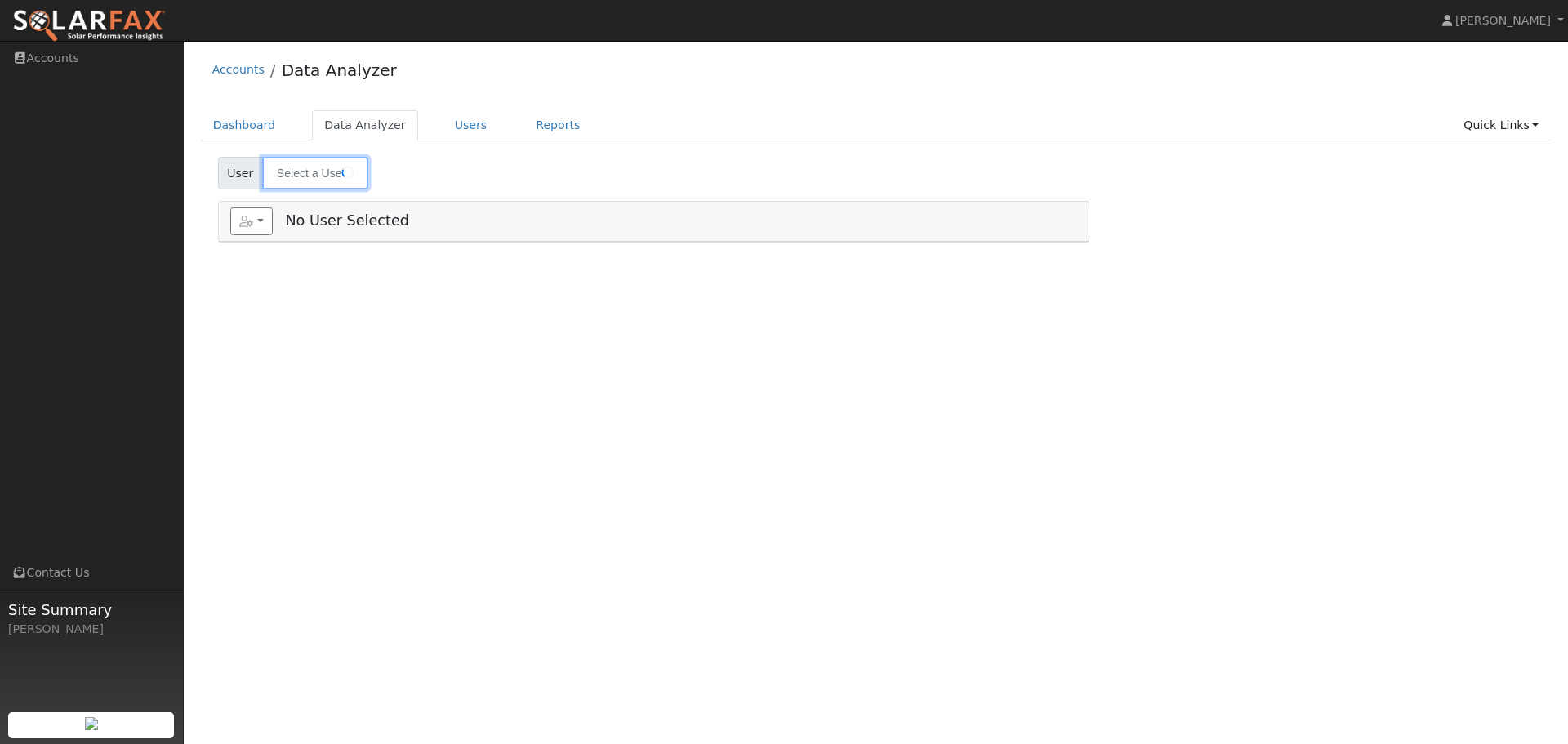
type input "Julie White"
